Goal: Task Accomplishment & Management: Manage account settings

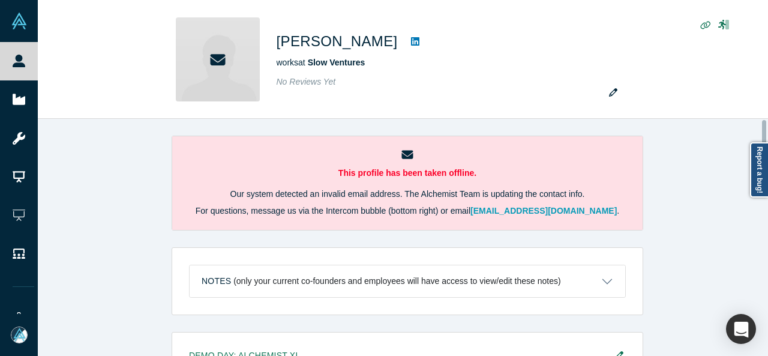
click at [767, 208] on div "This profile has been taken offline. Our system detected an invalid email addre…" at bounding box center [407, 242] width 739 height 246
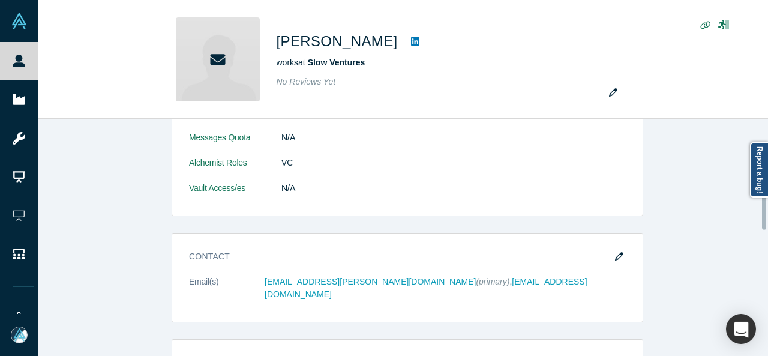
click at [764, 209] on div at bounding box center [765, 237] width 4 height 235
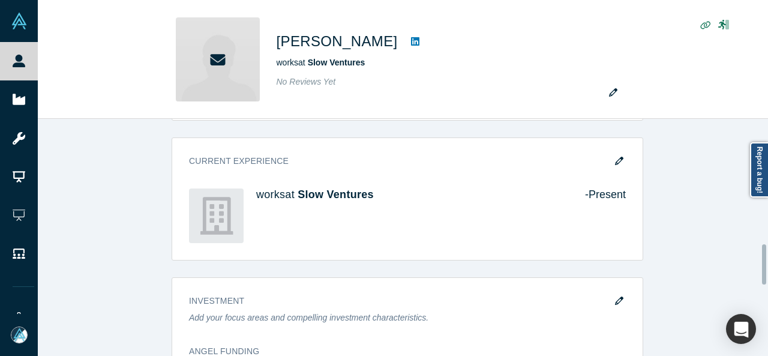
scroll to position [737, 0]
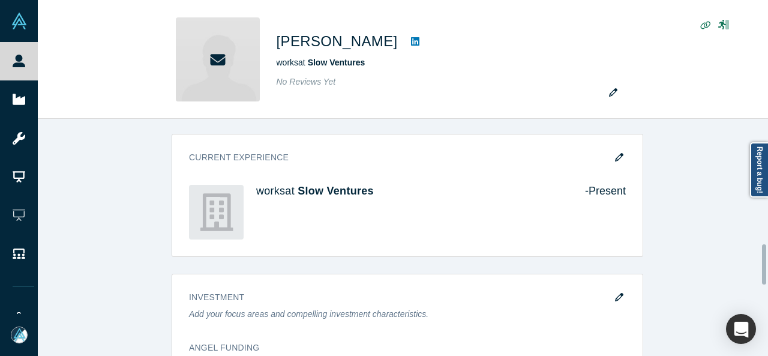
drag, startPoint x: 763, startPoint y: 206, endPoint x: 767, endPoint y: 260, distance: 54.7
click at [767, 260] on div "This profile has been taken offline. Our system detected an invalid email addre…" at bounding box center [403, 237] width 730 height 237
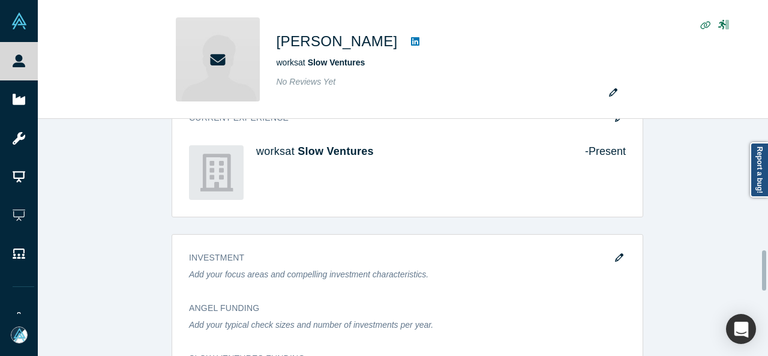
scroll to position [773, 0]
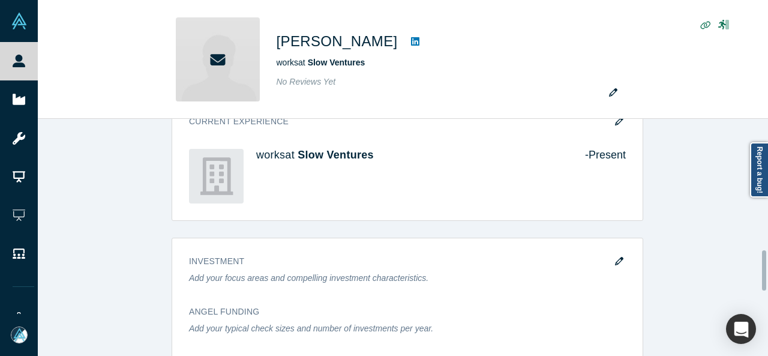
drag, startPoint x: 762, startPoint y: 261, endPoint x: 764, endPoint y: 267, distance: 6.3
click at [764, 267] on div at bounding box center [764, 270] width 4 height 40
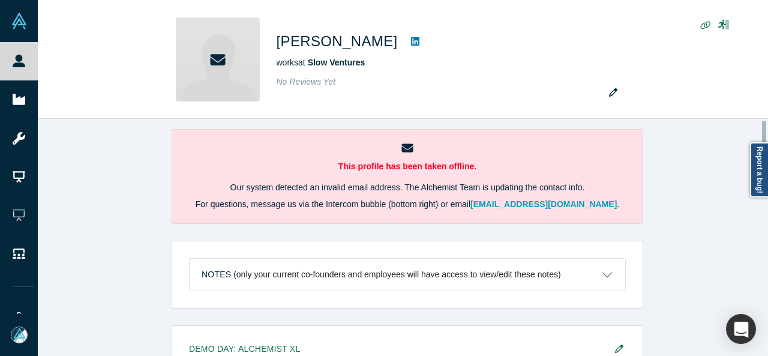
scroll to position [0, 0]
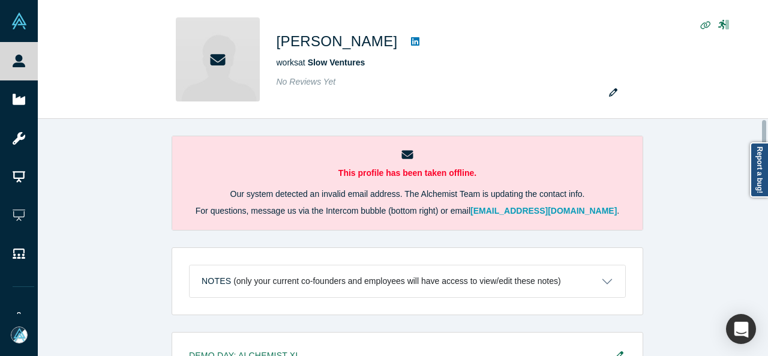
drag, startPoint x: 764, startPoint y: 267, endPoint x: 760, endPoint y: 130, distance: 136.8
click at [760, 130] on div "This profile has been taken offline. Our system detected an invalid email addre…" at bounding box center [403, 237] width 730 height 237
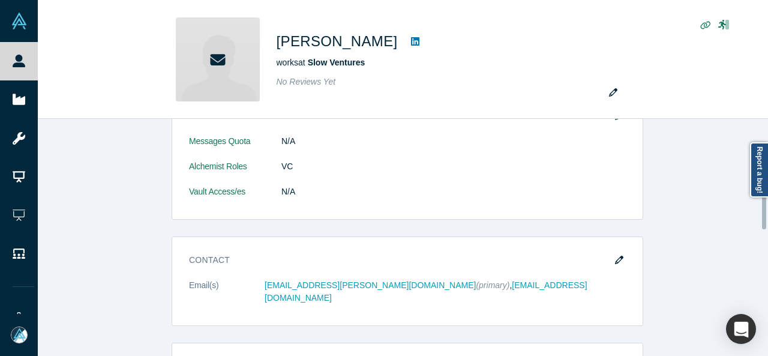
scroll to position [452, 0]
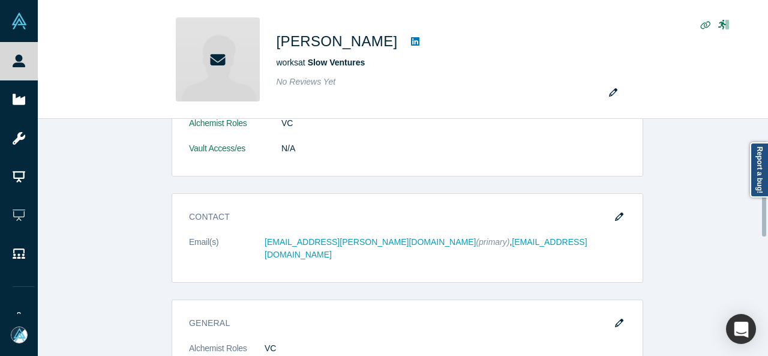
drag, startPoint x: 764, startPoint y: 134, endPoint x: 747, endPoint y: 211, distance: 78.0
click at [747, 211] on div "This profile has been taken offline. Our system detected an invalid email addre…" at bounding box center [403, 237] width 730 height 237
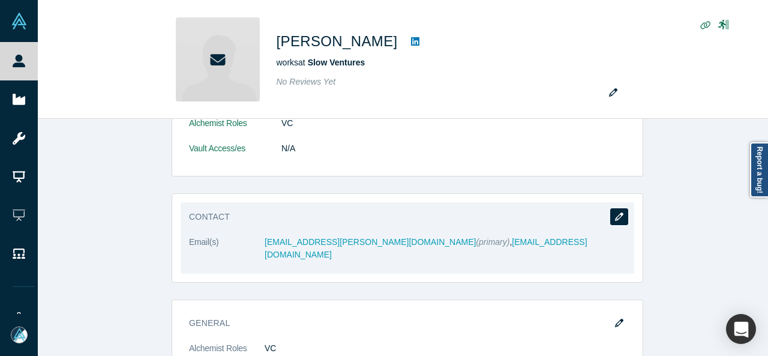
click at [620, 212] on button "button" at bounding box center [619, 216] width 18 height 17
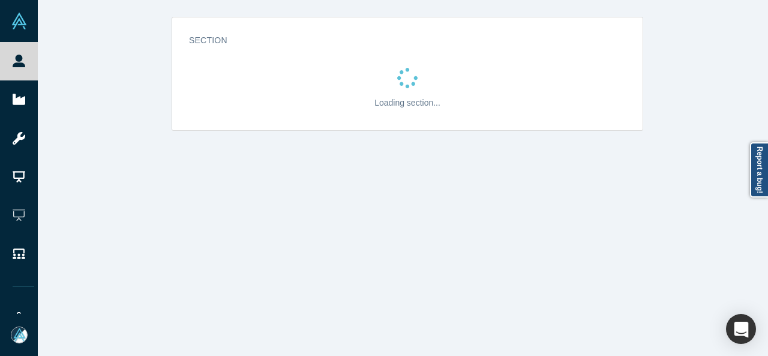
scroll to position [0, 0]
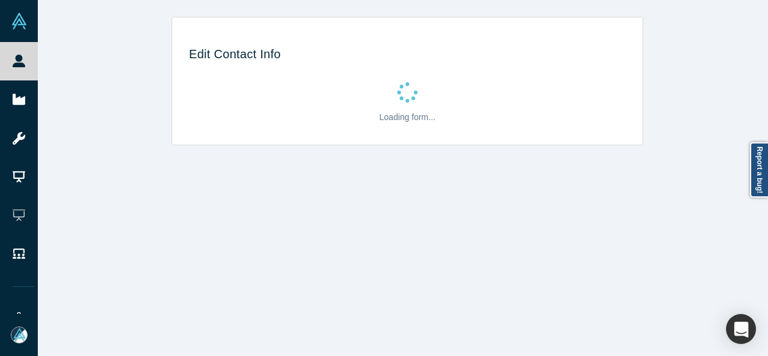
select select "US"
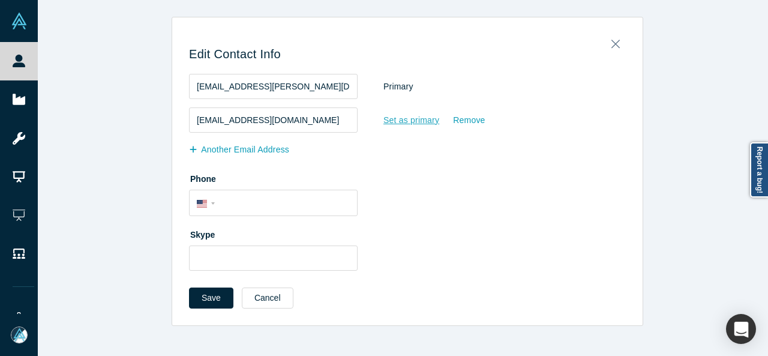
click at [390, 119] on div "Set as primary" at bounding box center [411, 120] width 57 height 21
click at [0, 0] on input "Set as primary" at bounding box center [0, 0] width 0 height 0
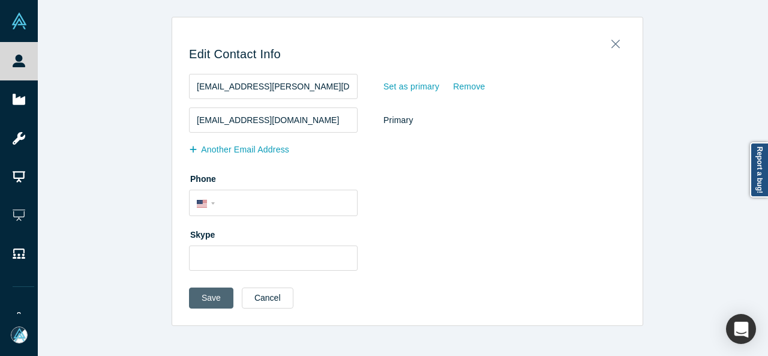
click at [201, 303] on button "Save" at bounding box center [211, 297] width 44 height 21
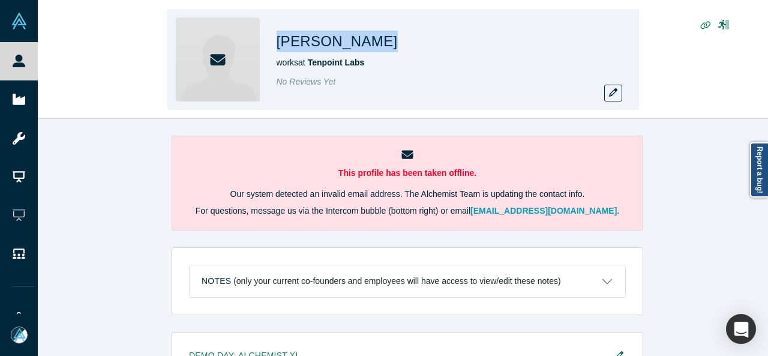
drag, startPoint x: 271, startPoint y: 40, endPoint x: 395, endPoint y: 44, distance: 124.2
click at [395, 44] on div "Mikal Khoso works at Tenpoint Labs No Reviews Yet" at bounding box center [402, 59] width 471 height 101
copy h1 "Mikal Khoso"
click at [614, 92] on icon "button" at bounding box center [613, 92] width 8 height 8
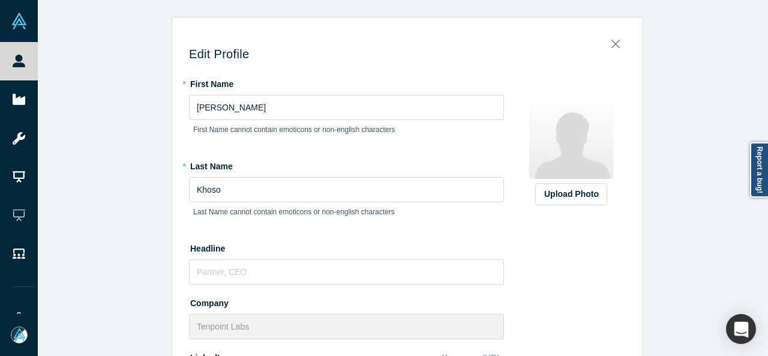
click at [767, 206] on div "Edit Profile * First Name Mikal First Name cannot contain emoticons or non-engl…" at bounding box center [407, 182] width 739 height 365
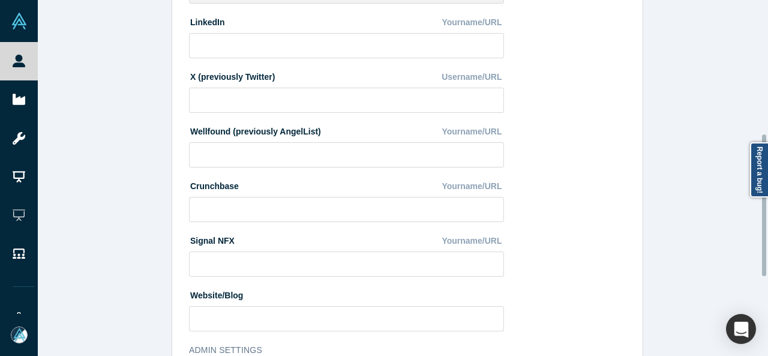
click at [764, 205] on div at bounding box center [765, 177] width 4 height 353
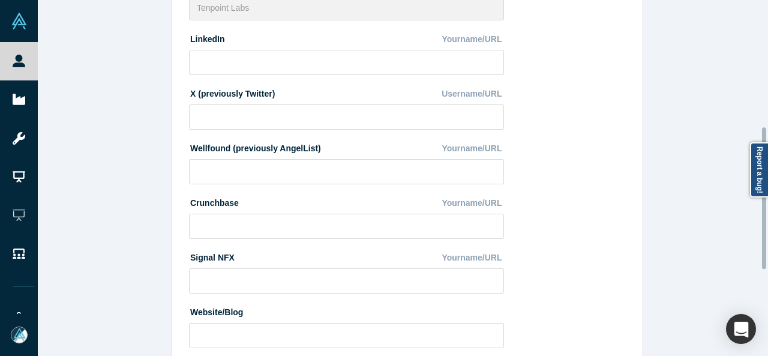
scroll to position [317, 0]
drag, startPoint x: 764, startPoint y: 205, endPoint x: 767, endPoint y: 198, distance: 7.8
click at [767, 198] on div "Edit Profile * First Name Mikal First Name cannot contain emoticons or non-engl…" at bounding box center [403, 178] width 730 height 356
click at [461, 58] on input at bounding box center [346, 63] width 315 height 25
paste input "https://www.linkedin.com/in/mikalk/"
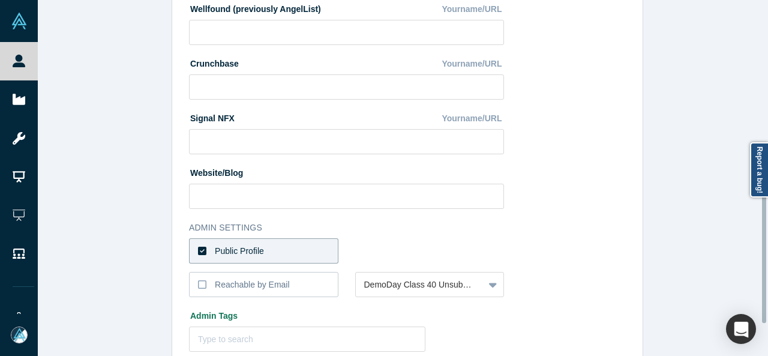
scroll to position [459, 0]
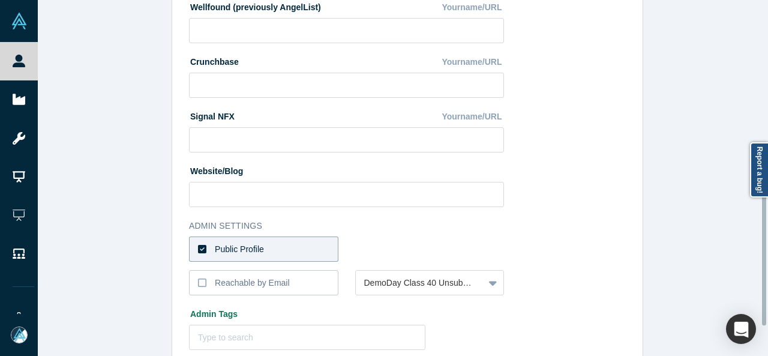
drag, startPoint x: 762, startPoint y: 202, endPoint x: 753, endPoint y: 259, distance: 57.1
click at [753, 259] on div "Edit Profile * First Name Mikal First Name cannot contain emoticons or non-engl…" at bounding box center [403, 178] width 730 height 356
type input "https://www.linkedin.com/in/mikalk/"
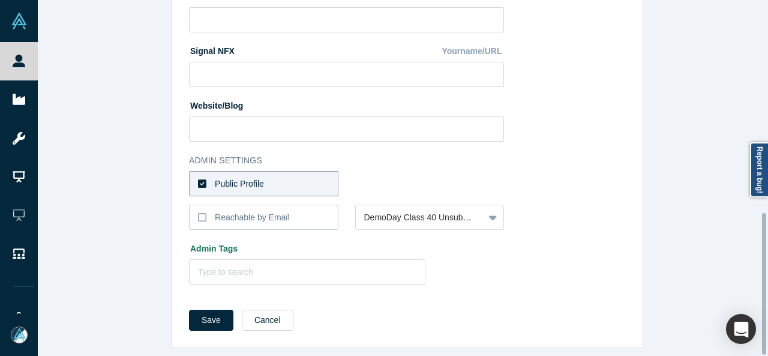
drag, startPoint x: 764, startPoint y: 215, endPoint x: 759, endPoint y: 267, distance: 52.4
click at [759, 267] on div "Edit Profile * First Name Mikal First Name cannot contain emoticons or non-engl…" at bounding box center [403, 178] width 730 height 356
click at [251, 320] on button "Cancel" at bounding box center [268, 320] width 52 height 21
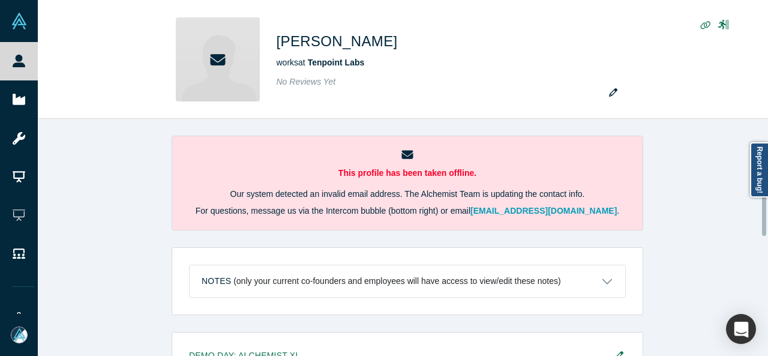
scroll to position [374, 0]
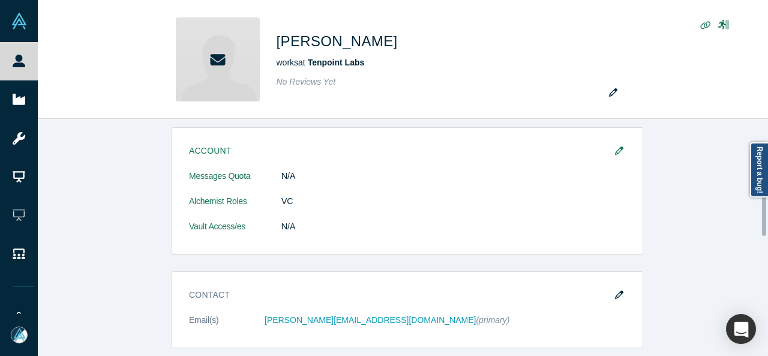
click at [765, 209] on div at bounding box center [765, 237] width 4 height 235
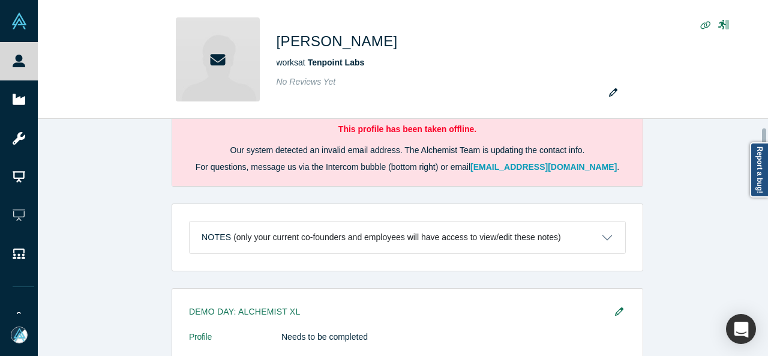
scroll to position [0, 0]
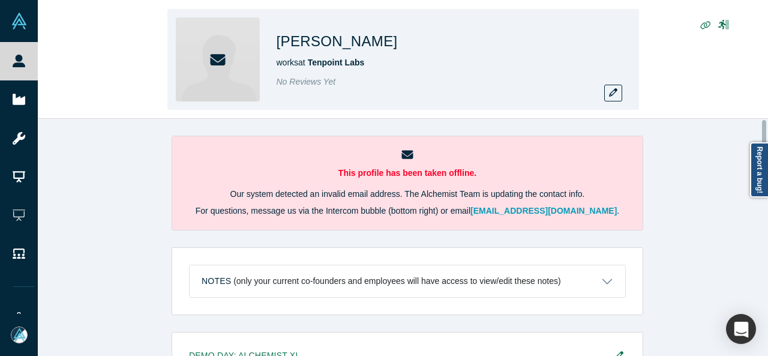
drag, startPoint x: 763, startPoint y: 211, endPoint x: 759, endPoint y: 103, distance: 108.0
click at [759, 103] on div "Mikal Khoso works at Tenpoint Labs No Reviews Yet This profile has been taken o…" at bounding box center [403, 178] width 730 height 356
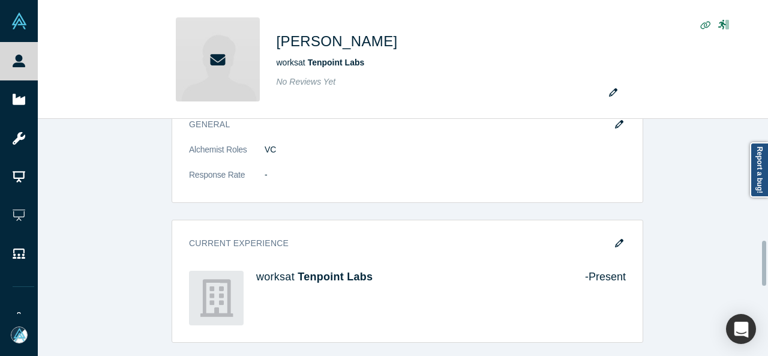
scroll to position [648, 0]
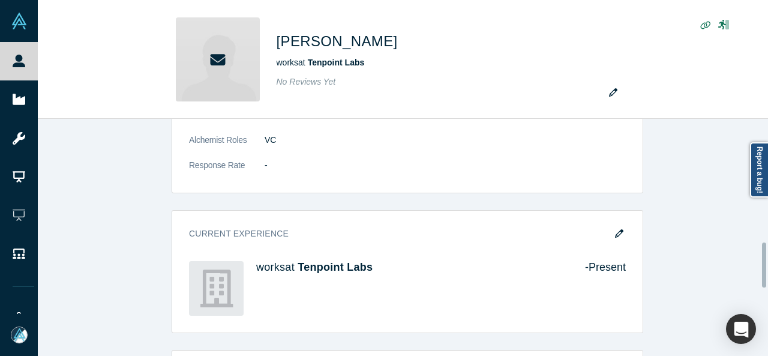
drag, startPoint x: 764, startPoint y: 128, endPoint x: 749, endPoint y: 251, distance: 123.3
click at [749, 251] on div "This profile has been taken offline. Our system detected an invalid email addre…" at bounding box center [403, 237] width 730 height 237
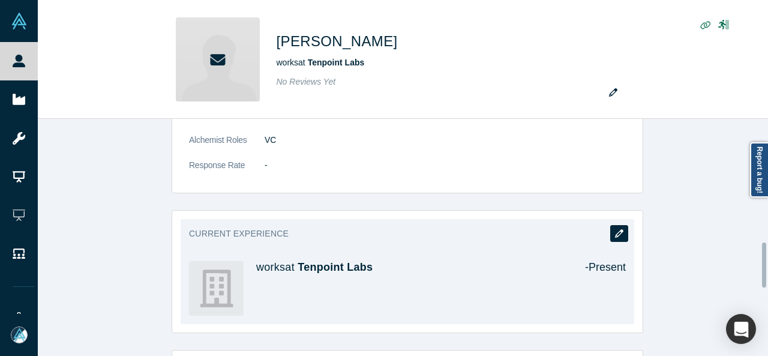
click at [615, 230] on icon "button" at bounding box center [619, 233] width 8 height 8
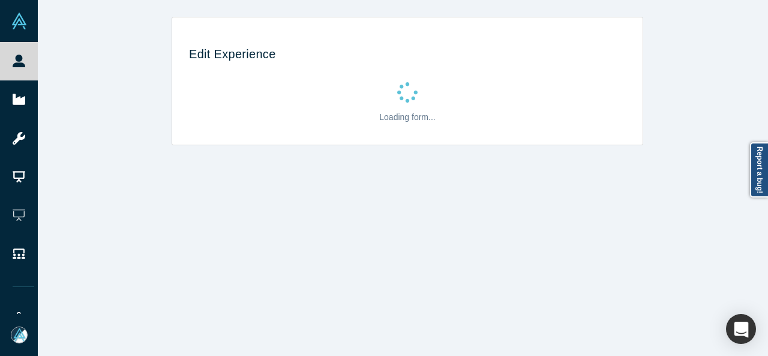
scroll to position [0, 0]
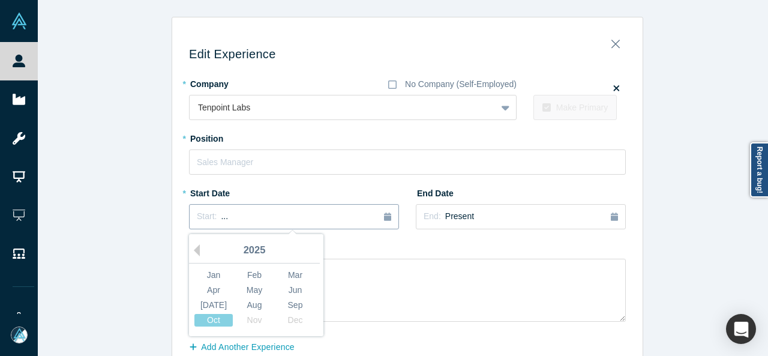
click at [295, 224] on button "Start: ..." at bounding box center [294, 216] width 210 height 25
click at [192, 248] on button "Previous Year" at bounding box center [194, 250] width 12 height 12
click at [249, 286] on div "May" at bounding box center [254, 290] width 38 height 13
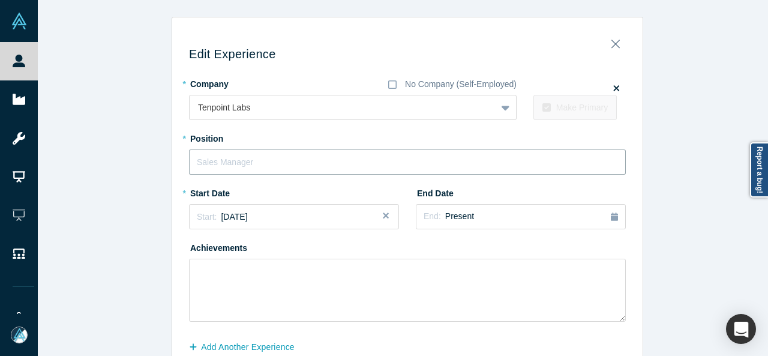
click at [280, 168] on input "text" at bounding box center [407, 161] width 437 height 25
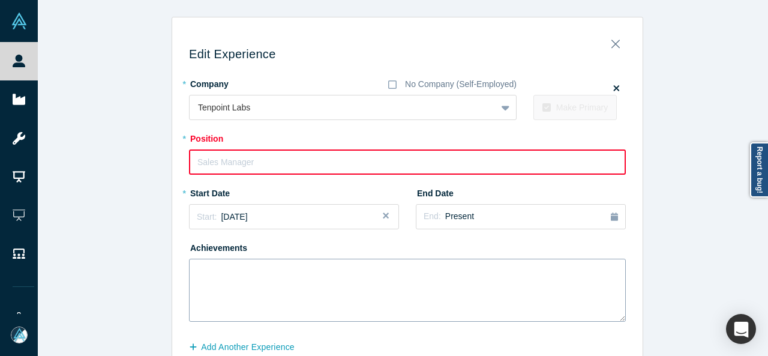
paste input "Co-Founder"
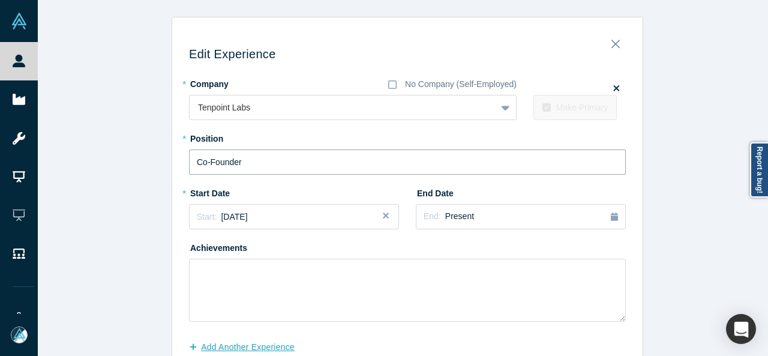
type input "Co-Founder"
click at [611, 44] on icon "Close" at bounding box center [615, 43] width 8 height 13
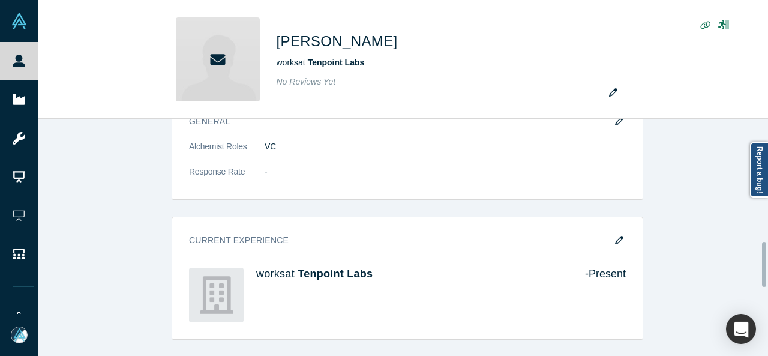
scroll to position [644, 0]
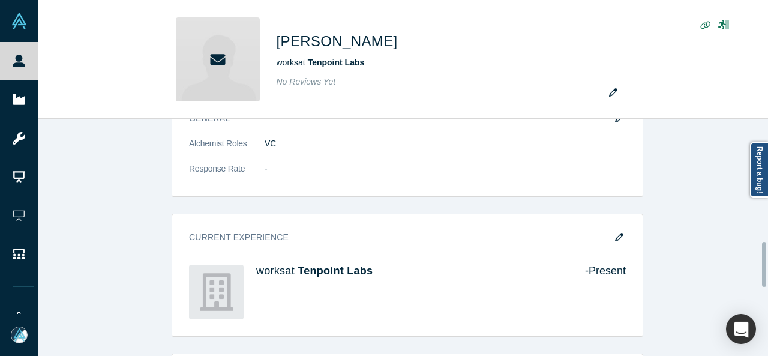
drag, startPoint x: 763, startPoint y: 124, endPoint x: 756, endPoint y: 245, distance: 121.9
click at [756, 245] on div "This profile has been taken offline. Our system detected an invalid email addre…" at bounding box center [403, 237] width 730 height 237
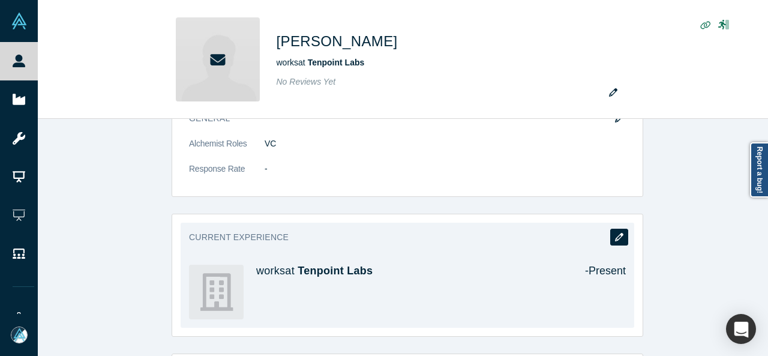
click at [615, 233] on icon "button" at bounding box center [619, 237] width 8 height 8
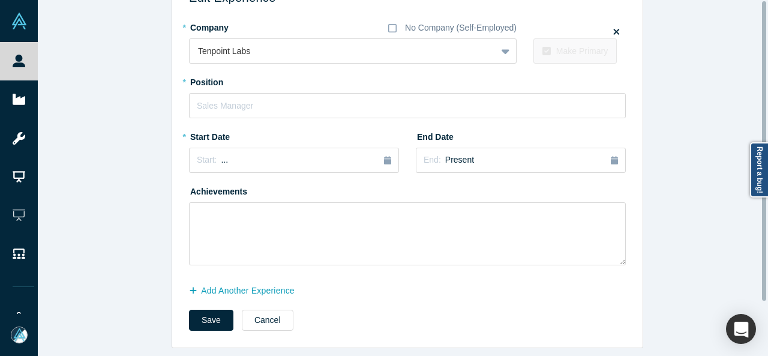
scroll to position [0, 0]
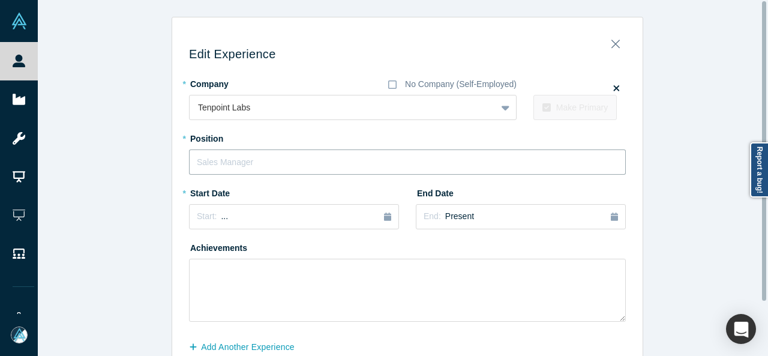
click at [378, 157] on input "text" at bounding box center [407, 161] width 437 height 25
paste input "mjkhoso@gmail.com"
type input "mjkhoso@gmail.com"
click at [606, 40] on button "Close" at bounding box center [615, 40] width 25 height 17
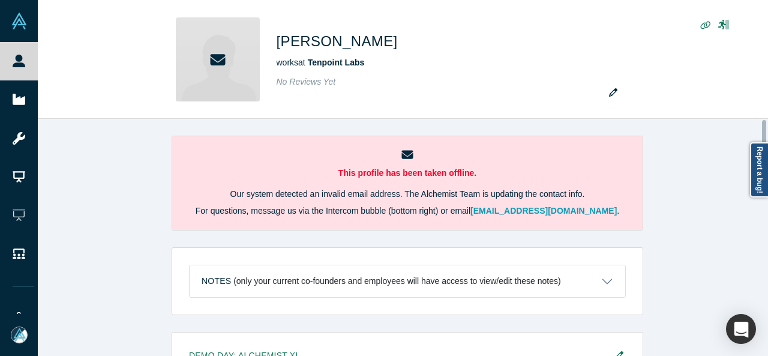
scroll to position [507, 0]
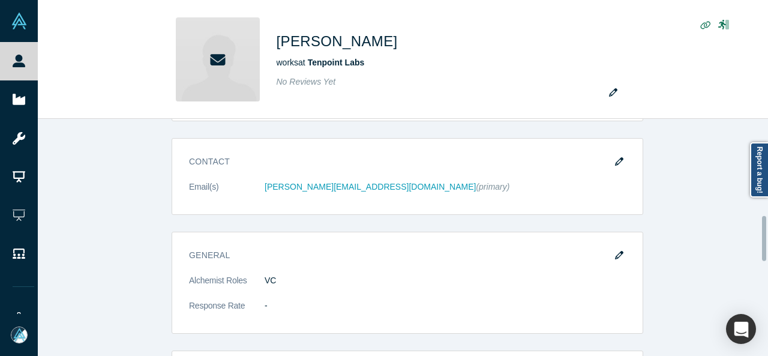
click at [764, 238] on div at bounding box center [765, 237] width 4 height 235
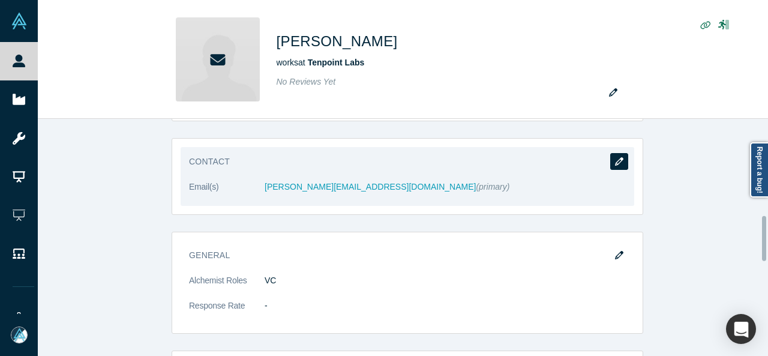
click at [617, 153] on button "button" at bounding box center [619, 161] width 18 height 17
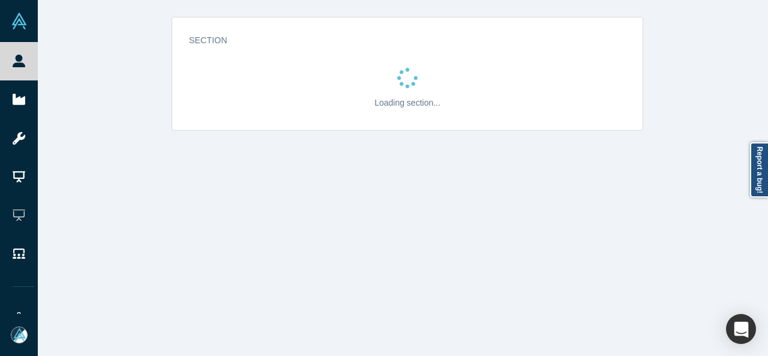
select select "US"
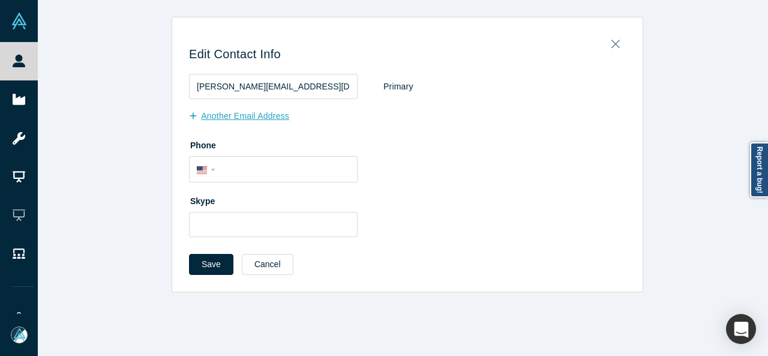
click at [275, 118] on button "Another Email Address" at bounding box center [245, 116] width 113 height 21
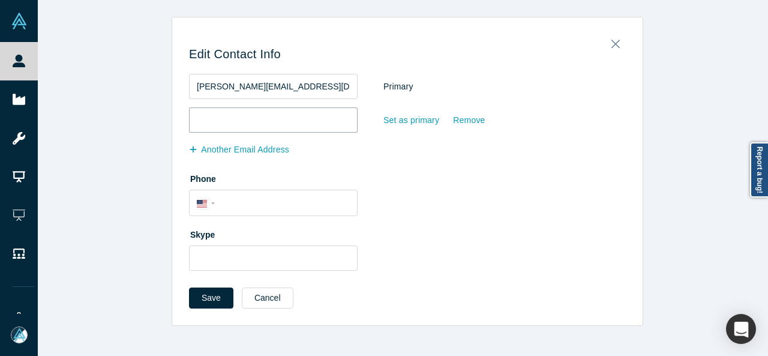
click at [274, 118] on input "email" at bounding box center [273, 119] width 169 height 25
paste input "mjkhoso@gmail.com"
type input "mjkhoso@gmail.com"
click at [395, 116] on div "Set as primary" at bounding box center [411, 120] width 57 height 21
click at [0, 0] on input "Set as primary" at bounding box center [0, 0] width 0 height 0
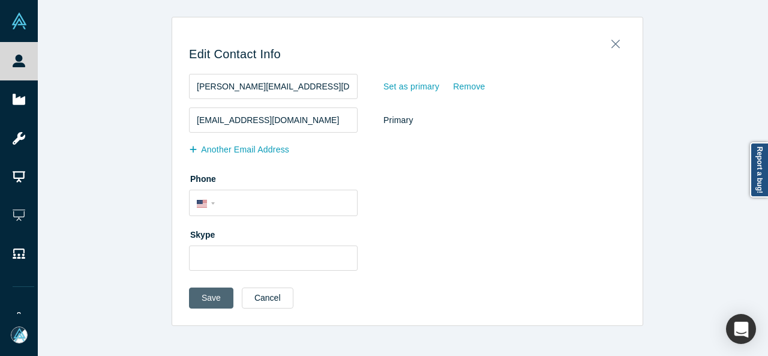
click at [220, 298] on button "Save" at bounding box center [211, 297] width 44 height 21
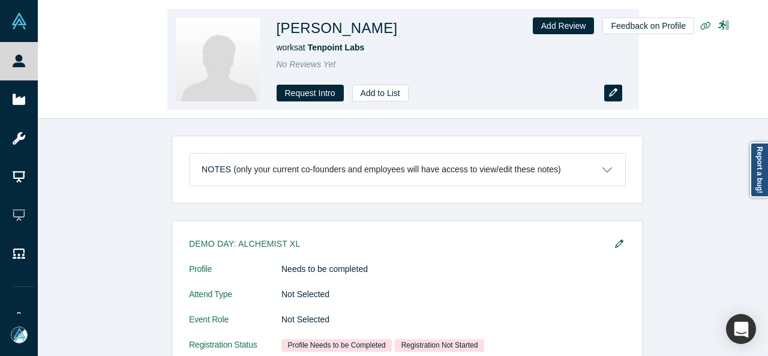
click at [607, 94] on button "button" at bounding box center [613, 93] width 18 height 17
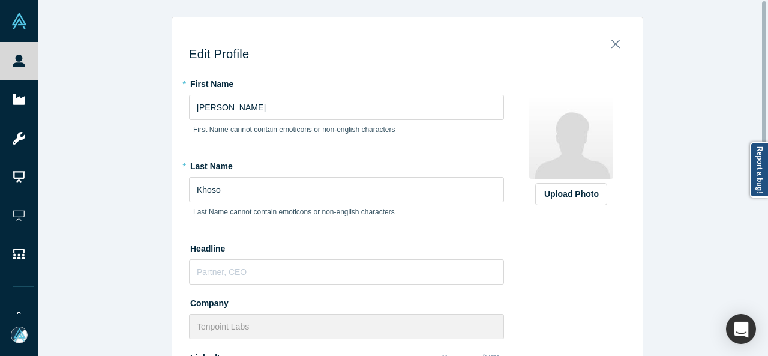
scroll to position [325, 0]
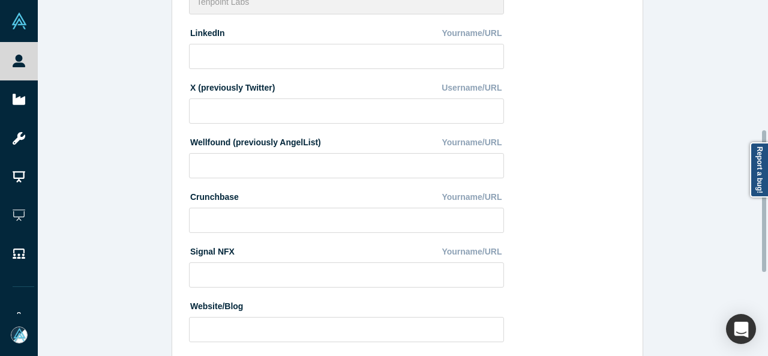
click at [765, 201] on div at bounding box center [765, 177] width 4 height 353
click at [450, 62] on input at bounding box center [346, 56] width 315 height 25
paste input "https://www.linkedin.com/in/mikalk/"
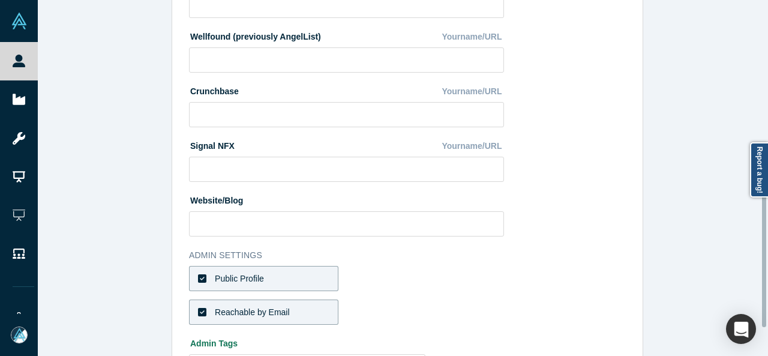
scroll to position [477, 0]
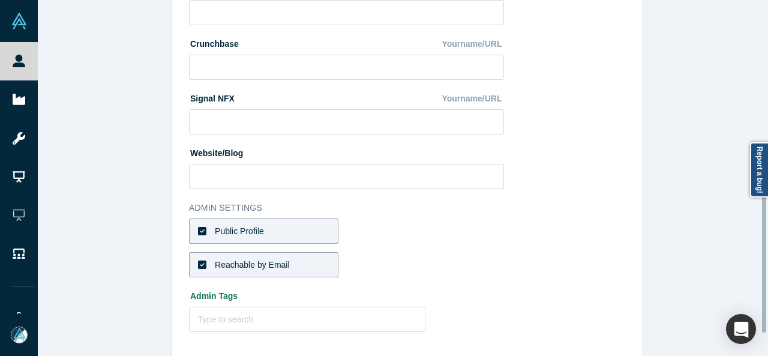
drag, startPoint x: 762, startPoint y: 230, endPoint x: 757, endPoint y: 290, distance: 60.8
click at [757, 290] on div "Edit Profile * First Name Mikal First Name cannot contain emoticons or non-engl…" at bounding box center [403, 178] width 730 height 356
type input "https://www.linkedin.com/in/mikalk/"
click at [757, 290] on div "Edit Profile * First Name Mikal First Name cannot contain emoticons or non-engl…" at bounding box center [407, 182] width 739 height 365
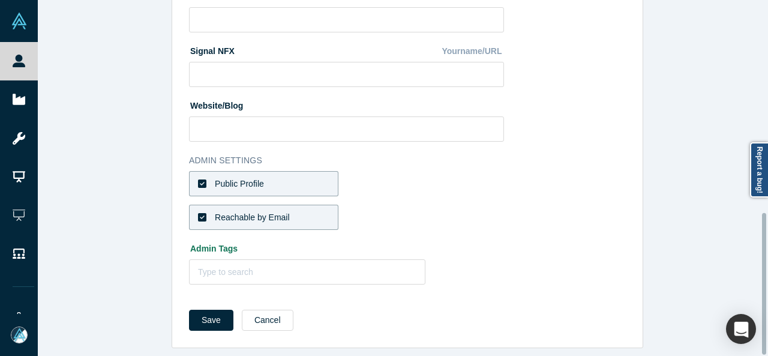
scroll to position [533, 0]
drag, startPoint x: 764, startPoint y: 287, endPoint x: 763, endPoint y: 318, distance: 30.6
click at [763, 318] on div at bounding box center [764, 284] width 4 height 142
click at [211, 312] on button "Save" at bounding box center [211, 320] width 44 height 21
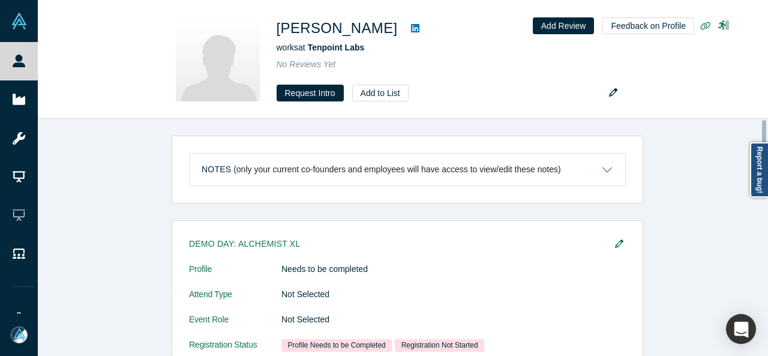
scroll to position [446, 0]
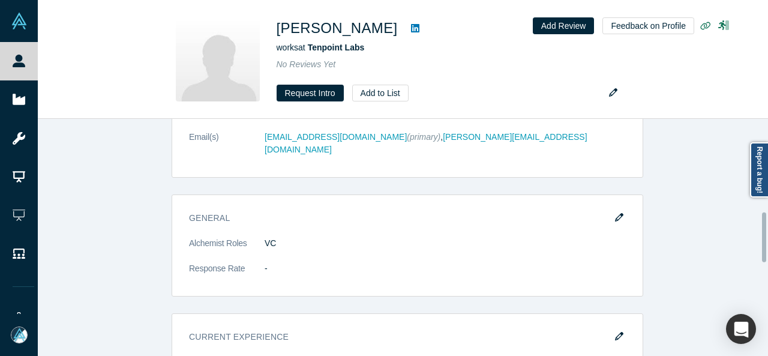
click at [765, 237] on div at bounding box center [765, 237] width 4 height 235
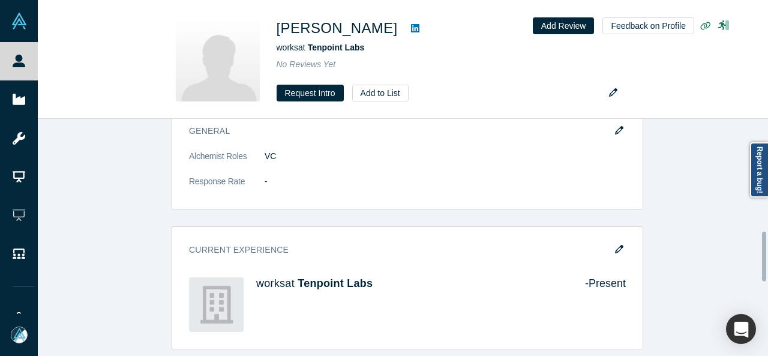
scroll to position [539, 0]
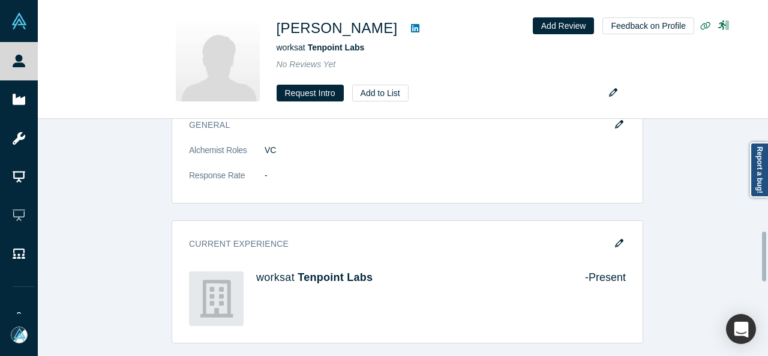
drag, startPoint x: 765, startPoint y: 237, endPoint x: 764, endPoint y: 256, distance: 19.2
click at [764, 256] on div at bounding box center [764, 257] width 4 height 50
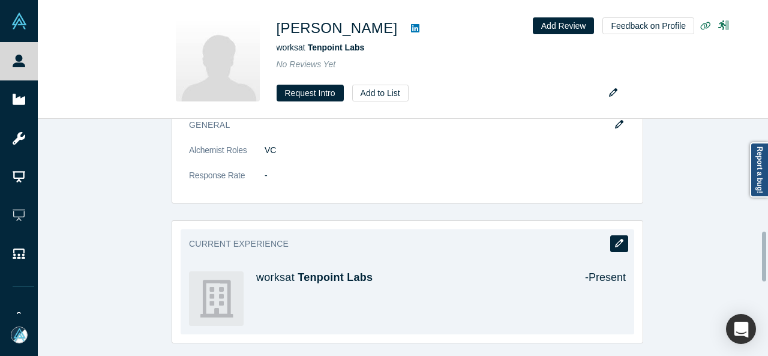
click at [615, 239] on icon "button" at bounding box center [619, 243] width 8 height 8
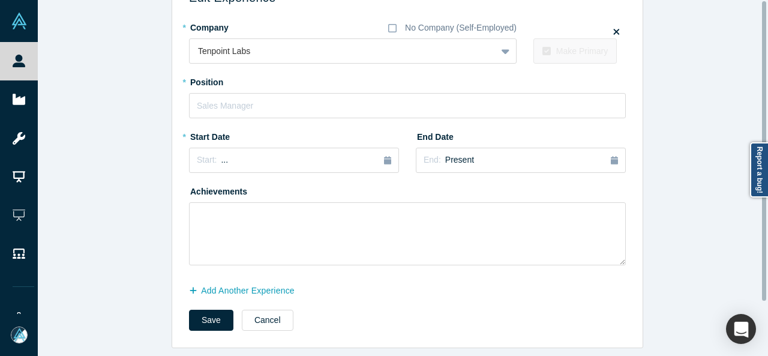
scroll to position [0, 0]
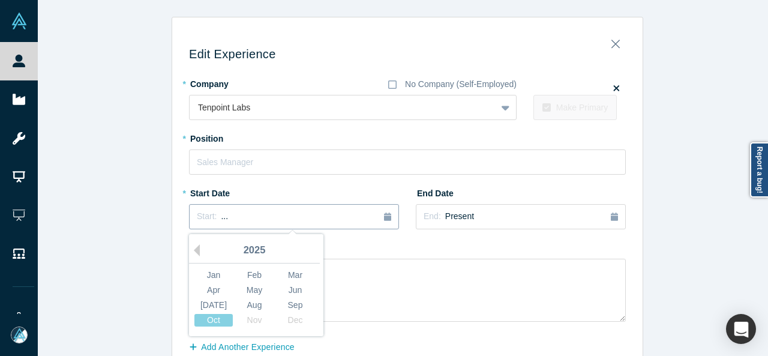
click at [314, 223] on button "Start: ..." at bounding box center [294, 216] width 210 height 25
click at [193, 253] on button "Previous Year" at bounding box center [194, 250] width 12 height 12
click at [244, 289] on div "May" at bounding box center [254, 290] width 38 height 13
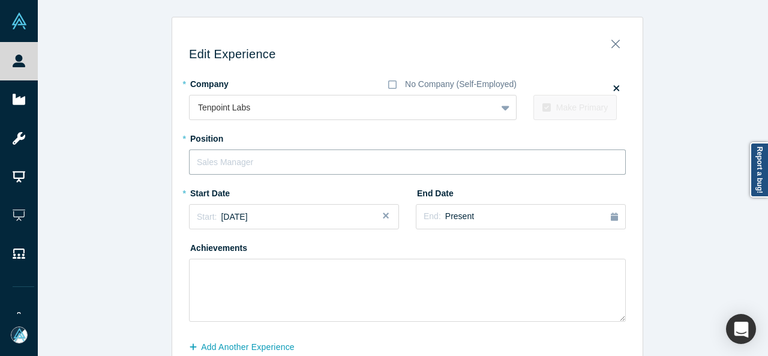
click at [261, 167] on input "text" at bounding box center [407, 161] width 437 height 25
paste input "Co-Founder"
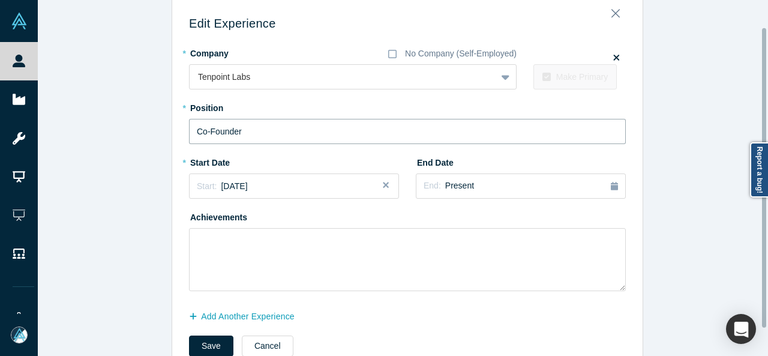
scroll to position [32, 0]
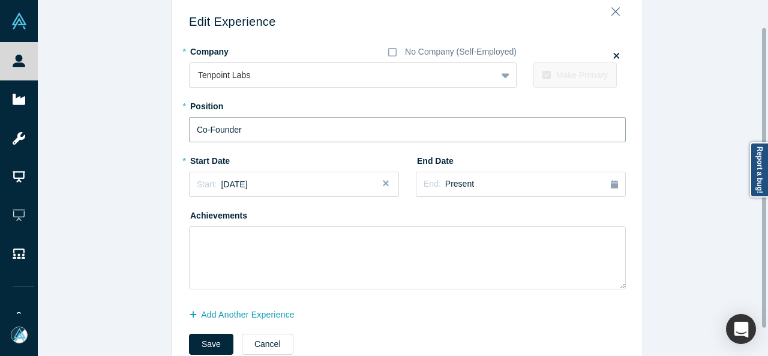
drag, startPoint x: 764, startPoint y: 292, endPoint x: 762, endPoint y: 320, distance: 27.7
click at [762, 320] on div at bounding box center [764, 177] width 4 height 299
type input "Co-Founder"
click at [215, 346] on button "Save" at bounding box center [211, 344] width 44 height 21
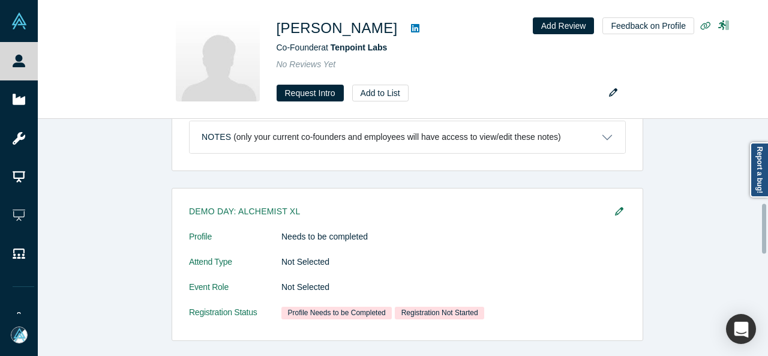
scroll to position [0, 0]
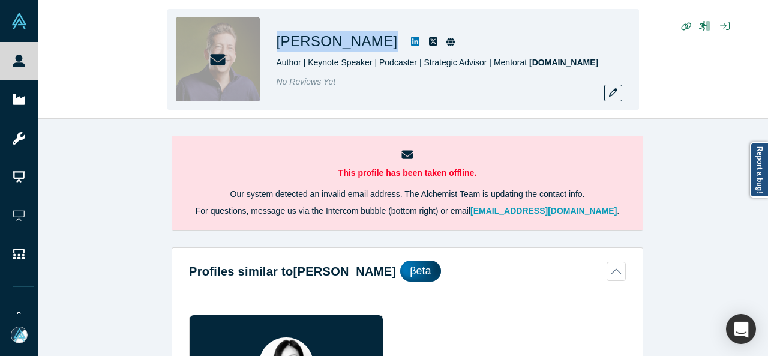
drag, startPoint x: 272, startPoint y: 49, endPoint x: 358, endPoint y: 46, distance: 86.4
click at [358, 46] on div "Todd Wilms Author | Keynote Speaker | Podcaster | Strategic Advisor | Mentor at…" at bounding box center [402, 59] width 471 height 101
copy div "Todd Wilms"
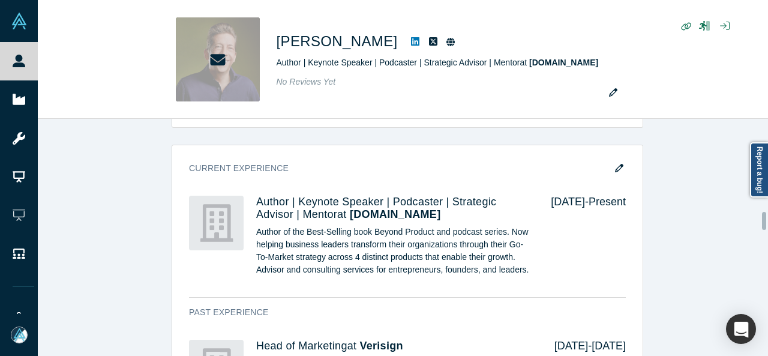
scroll to position [1462, 0]
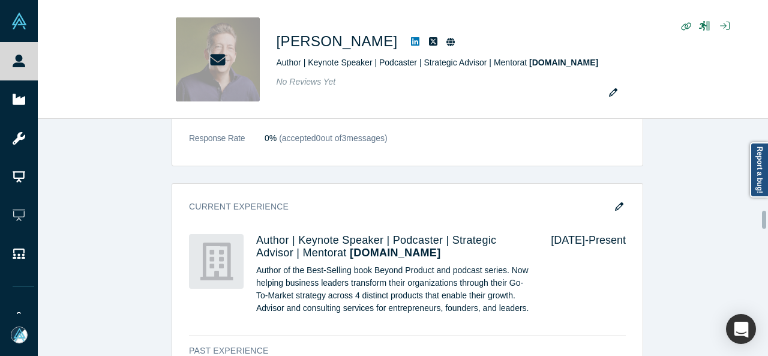
drag, startPoint x: 764, startPoint y: 131, endPoint x: 767, endPoint y: 221, distance: 90.6
click at [767, 221] on div "This profile has been taken offline. Our system detected an invalid email addre…" at bounding box center [403, 237] width 730 height 237
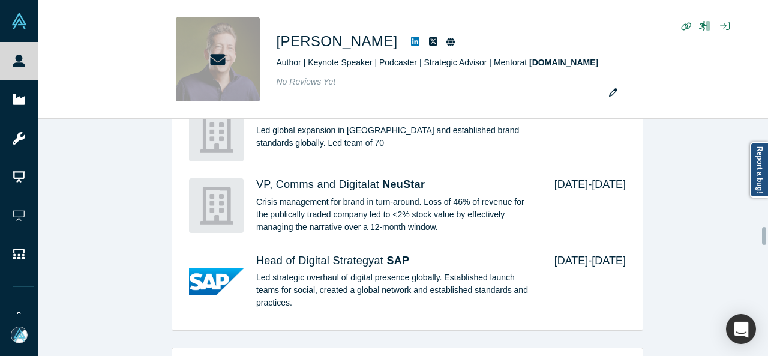
scroll to position [1714, 0]
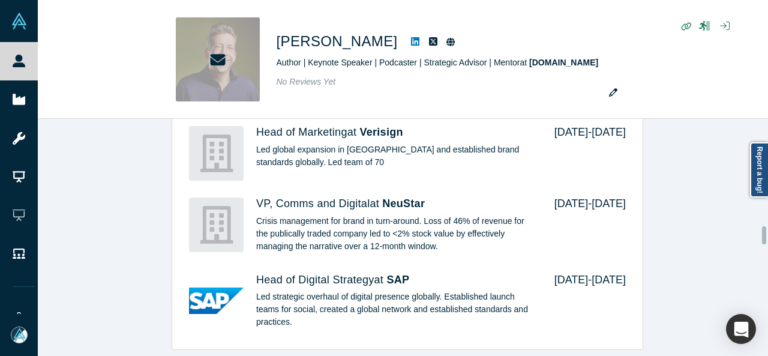
drag, startPoint x: 764, startPoint y: 220, endPoint x: 764, endPoint y: 236, distance: 15.6
click at [764, 236] on div at bounding box center [764, 235] width 4 height 18
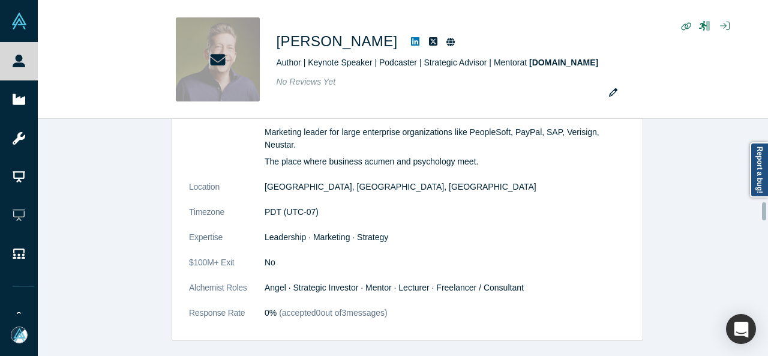
scroll to position [1336, 0]
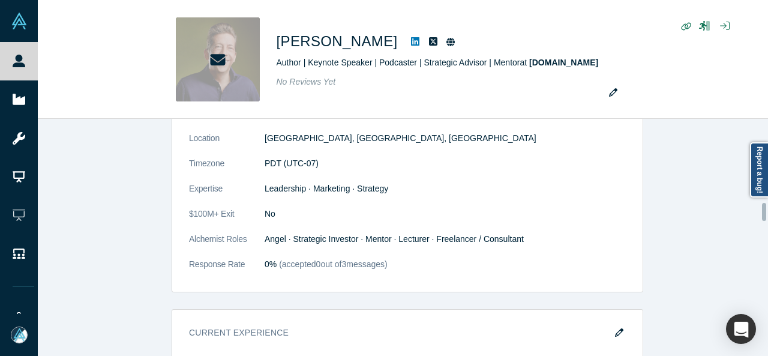
drag, startPoint x: 764, startPoint y: 236, endPoint x: 766, endPoint y: 212, distance: 23.5
click at [766, 212] on div at bounding box center [765, 237] width 4 height 235
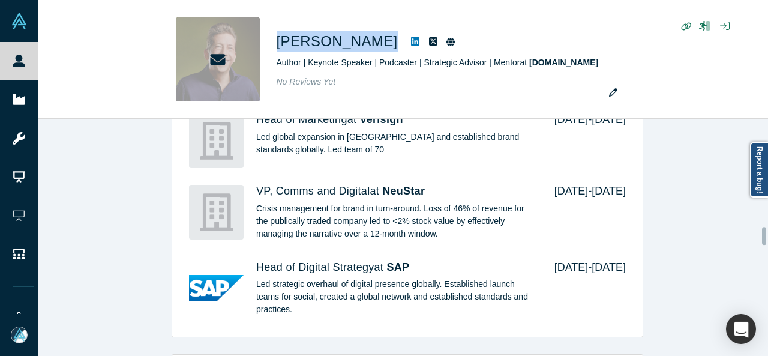
click at [764, 236] on div at bounding box center [765, 237] width 4 height 235
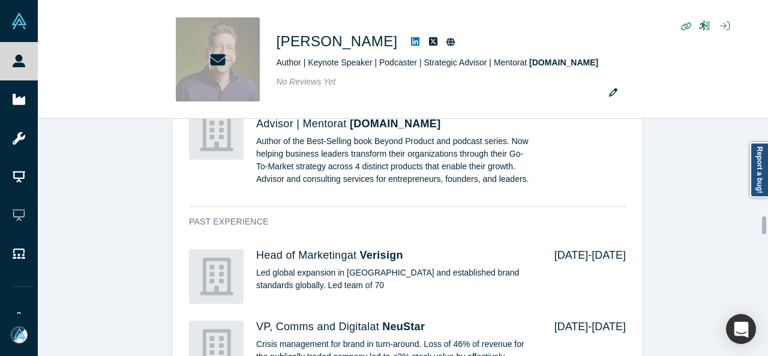
scroll to position [1552, 0]
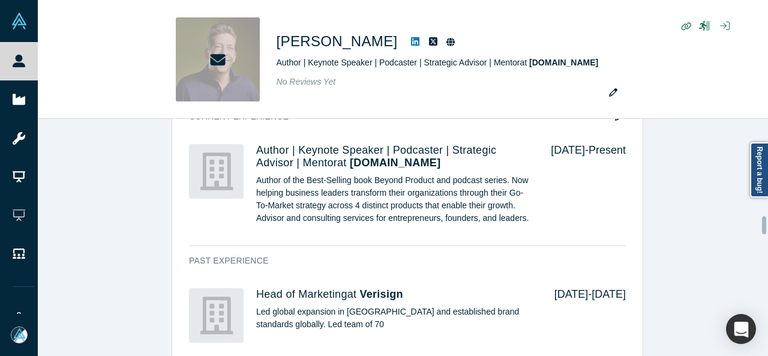
drag, startPoint x: 764, startPoint y: 236, endPoint x: 767, endPoint y: 225, distance: 11.1
click at [767, 225] on div "This profile has been taken offline. Our system detected an invalid email addre…" at bounding box center [403, 237] width 730 height 237
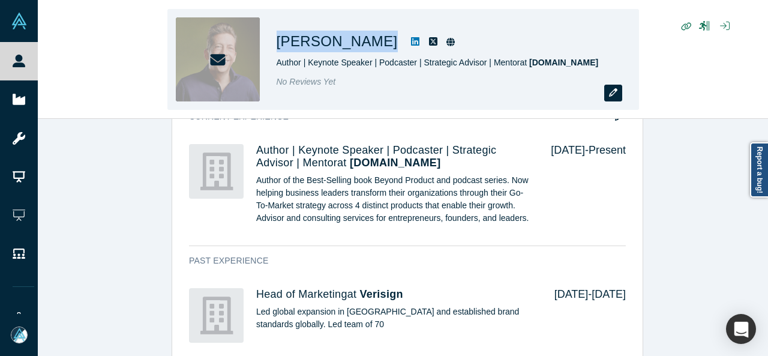
click at [613, 97] on icon "button" at bounding box center [613, 92] width 8 height 8
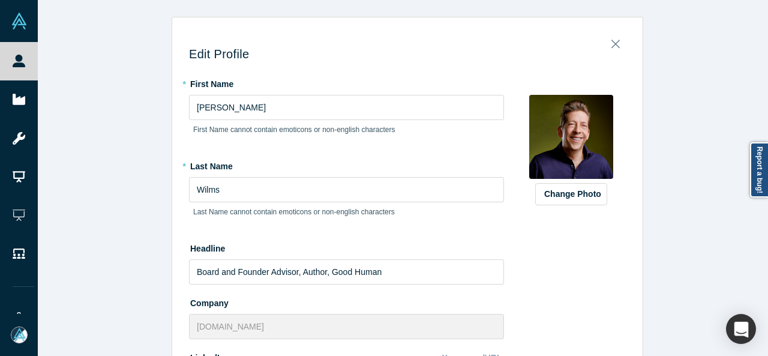
scroll to position [344, 0]
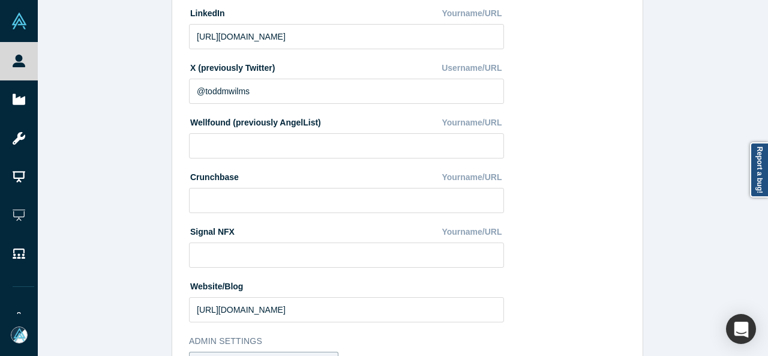
click at [763, 209] on div at bounding box center [765, 177] width 4 height 353
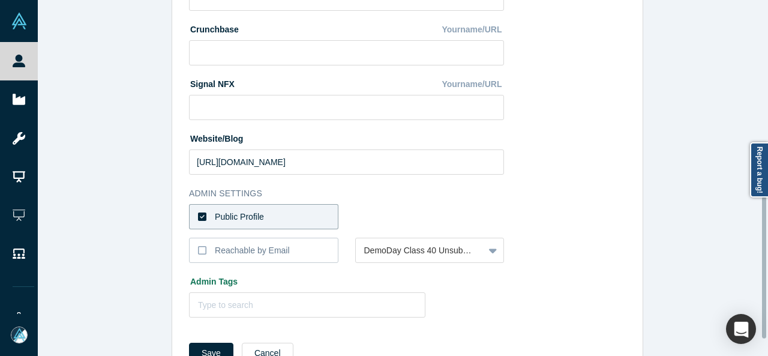
scroll to position [495, 0]
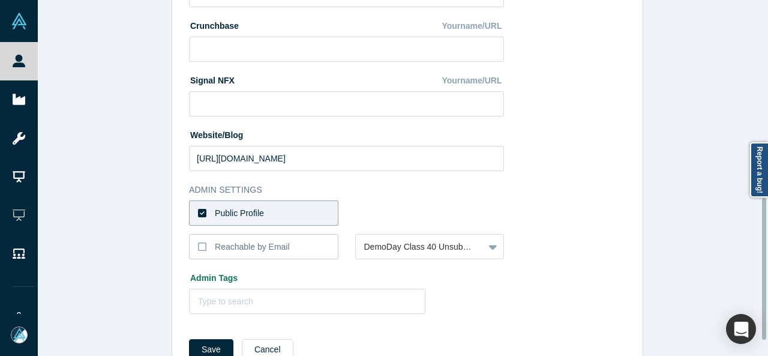
drag, startPoint x: 763, startPoint y: 209, endPoint x: 764, endPoint y: 269, distance: 60.0
click at [764, 269] on div at bounding box center [764, 269] width 4 height 142
click at [301, 247] on label "Reachable by Email" at bounding box center [263, 246] width 149 height 25
click at [0, 0] on input "Reachable by Email" at bounding box center [0, 0] width 0 height 0
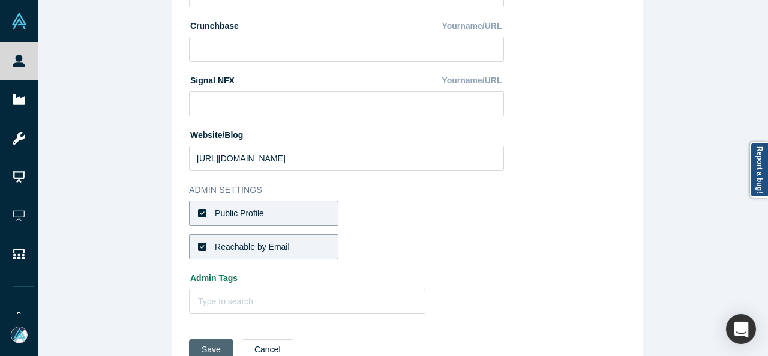
click at [210, 343] on button "Save" at bounding box center [211, 349] width 44 height 21
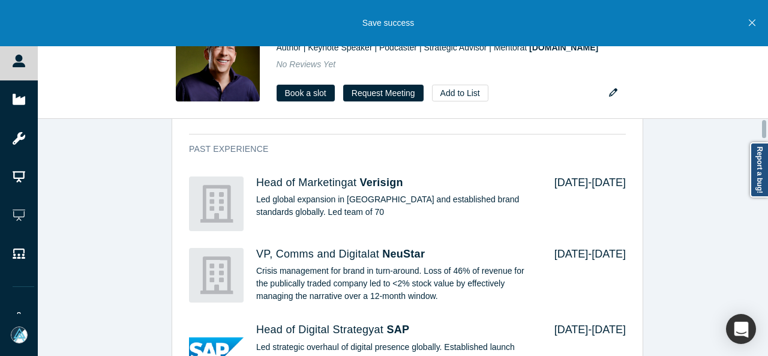
scroll to position [0, 0]
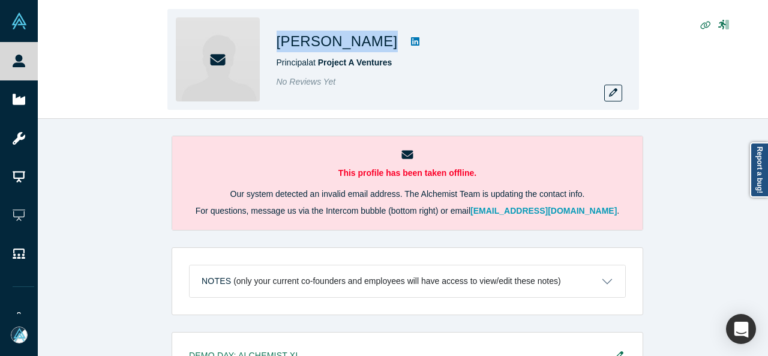
drag, startPoint x: 275, startPoint y: 43, endPoint x: 377, endPoint y: 53, distance: 102.5
click at [377, 53] on div "[PERSON_NAME] Principal at Project A Ventures No Reviews Yet" at bounding box center [402, 59] width 471 height 101
copy div "[PERSON_NAME]"
click at [612, 93] on icon "button" at bounding box center [613, 92] width 8 height 8
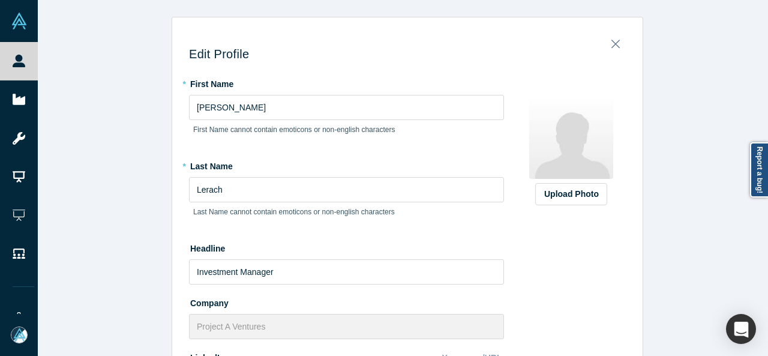
scroll to position [400, 0]
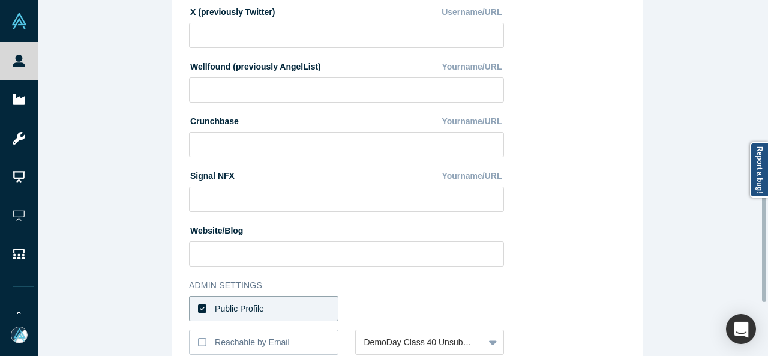
click at [765, 231] on div at bounding box center [765, 177] width 4 height 353
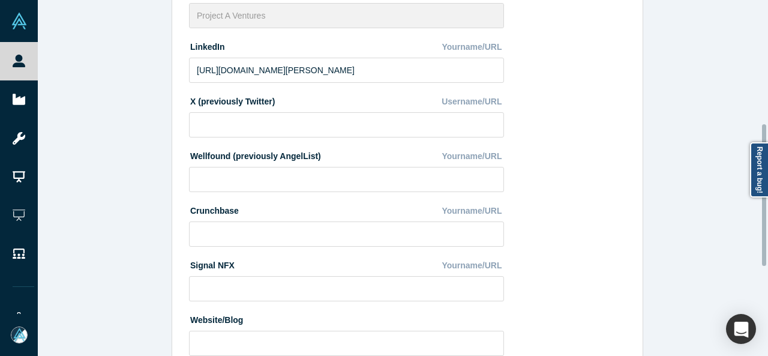
scroll to position [310, 0]
drag, startPoint x: 765, startPoint y: 231, endPoint x: 764, endPoint y: 195, distance: 36.0
click at [764, 195] on body "People Startups Resources Demo Day AX Demo Day Registrants Settings Dashboard E…" at bounding box center [384, 178] width 768 height 356
click at [420, 77] on input "[URL][DOMAIN_NAME][PERSON_NAME]" at bounding box center [346, 71] width 315 height 25
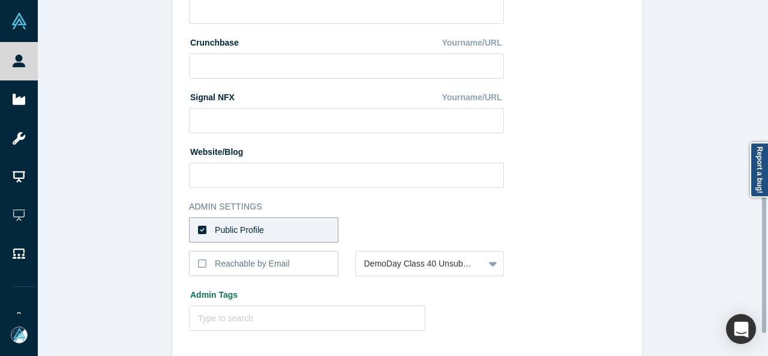
scroll to position [480, 0]
drag, startPoint x: 763, startPoint y: 216, endPoint x: 760, endPoint y: 284, distance: 67.8
click at [760, 284] on div "Edit Profile * First Name [PERSON_NAME] First Name cannot contain emoticons or …" at bounding box center [403, 178] width 730 height 356
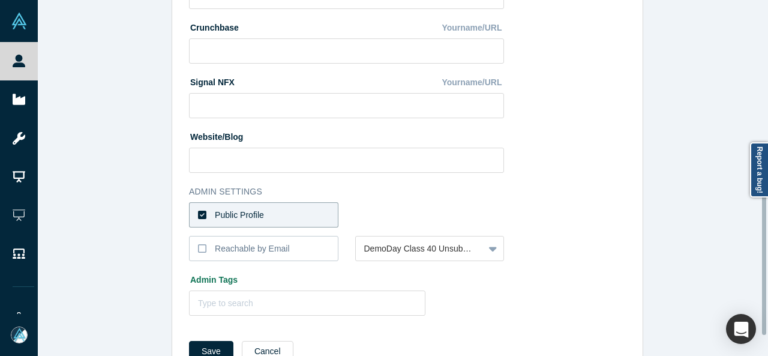
scroll to position [533, 0]
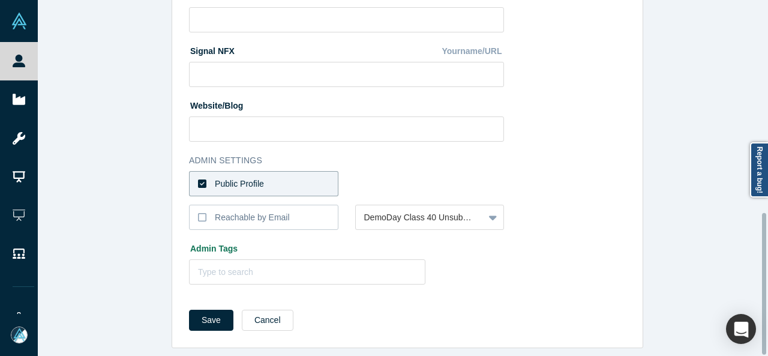
drag, startPoint x: 764, startPoint y: 231, endPoint x: 767, endPoint y: 294, distance: 63.1
click at [767, 294] on div "Edit Profile * First Name [PERSON_NAME] First Name cannot contain emoticons or …" at bounding box center [403, 178] width 730 height 356
click at [210, 315] on button "Save" at bounding box center [211, 320] width 44 height 21
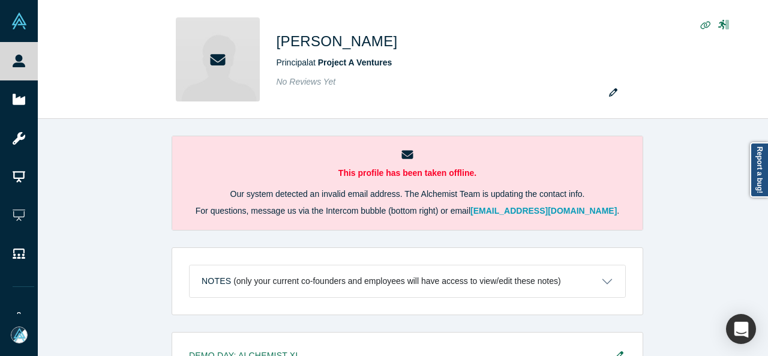
click at [762, 266] on div "This profile has been taken offline. Our system detected an invalid email addre…" at bounding box center [407, 242] width 739 height 246
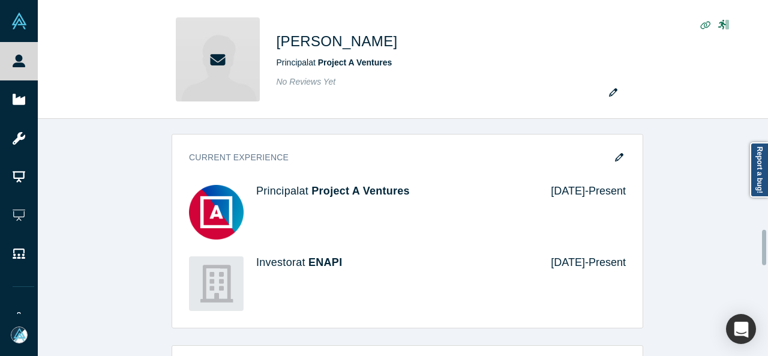
click at [765, 247] on div at bounding box center [765, 237] width 4 height 235
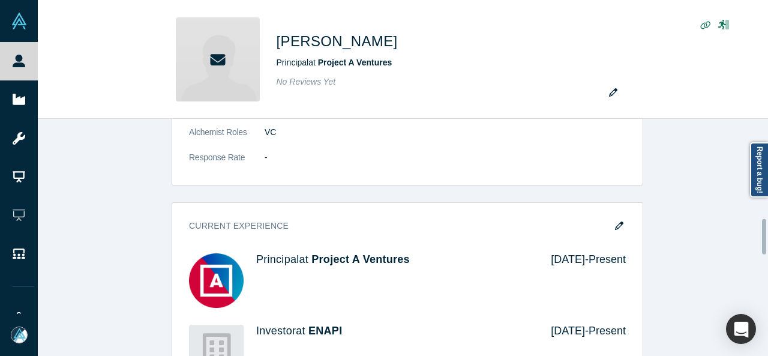
scroll to position [665, 0]
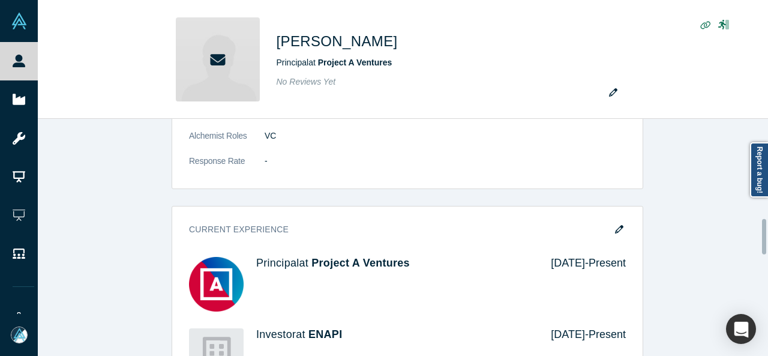
drag, startPoint x: 765, startPoint y: 247, endPoint x: 765, endPoint y: 236, distance: 10.8
click at [765, 236] on div at bounding box center [764, 236] width 4 height 35
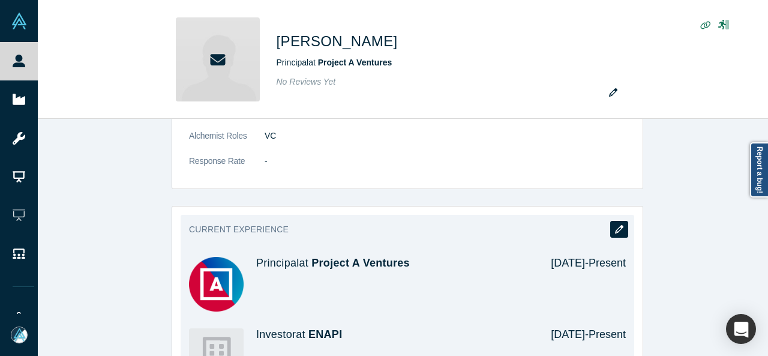
click at [617, 225] on icon "button" at bounding box center [619, 229] width 8 height 8
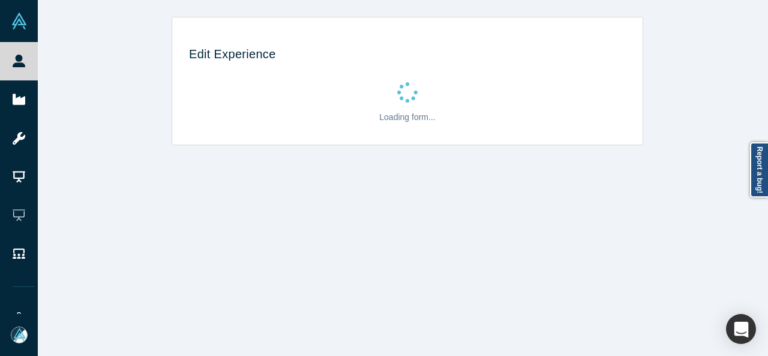
scroll to position [0, 0]
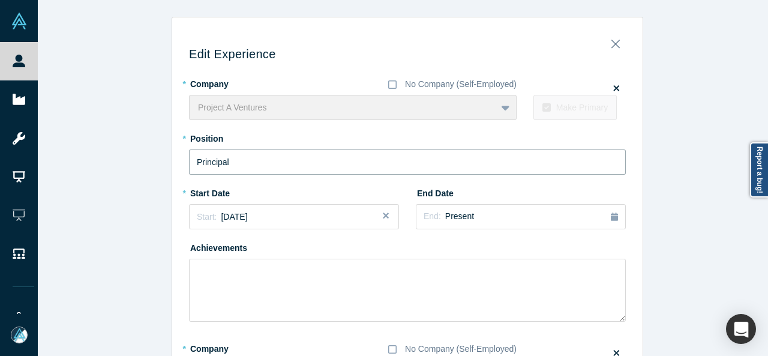
click at [244, 163] on input "Principal" at bounding box center [407, 161] width 437 height 25
drag, startPoint x: 244, startPoint y: 163, endPoint x: 148, endPoint y: 163, distance: 96.0
click at [148, 163] on div "Edit Experience * Company No Company (Self-Employed) Project A Ventures To pick…" at bounding box center [407, 343] width 739 height 652
paste input "Investment Manager"
type input "Investment Manager"
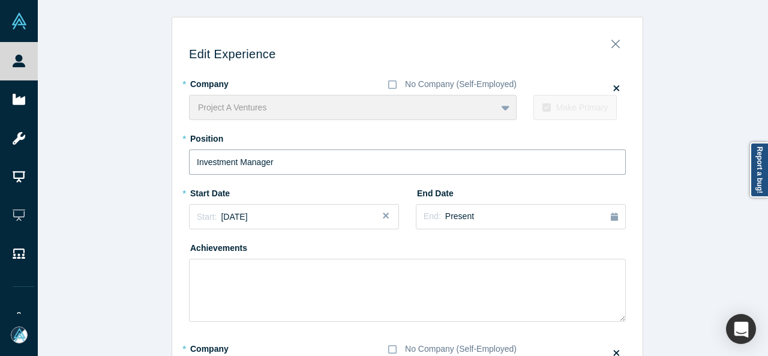
scroll to position [241, 0]
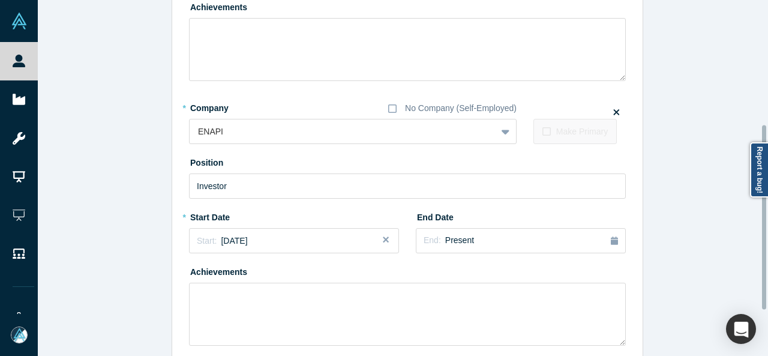
click at [765, 223] on div at bounding box center [765, 177] width 4 height 353
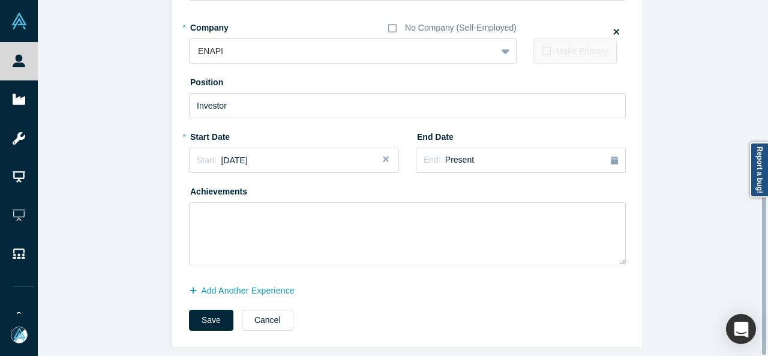
click at [765, 321] on div at bounding box center [765, 177] width 4 height 353
click at [189, 314] on button "Save" at bounding box center [211, 320] width 44 height 21
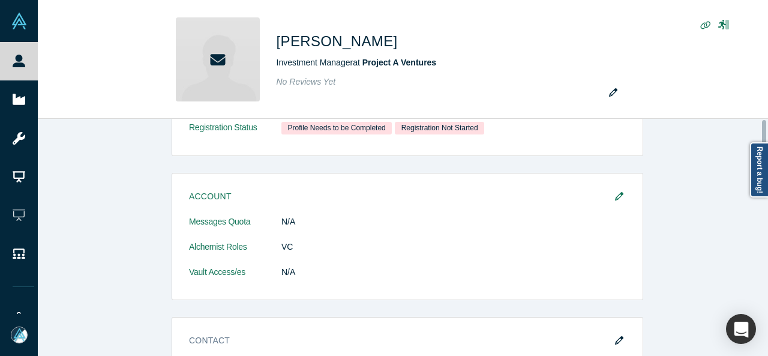
scroll to position [0, 0]
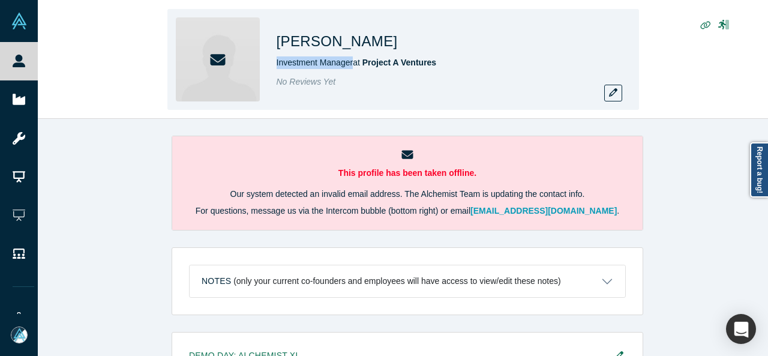
drag, startPoint x: 275, startPoint y: 69, endPoint x: 353, endPoint y: 68, distance: 78.0
click at [353, 68] on div "Leopold Lerach Investment Manager at Project A Ventures No Reviews Yet" at bounding box center [402, 59] width 471 height 101
copy span "Investment Manager"
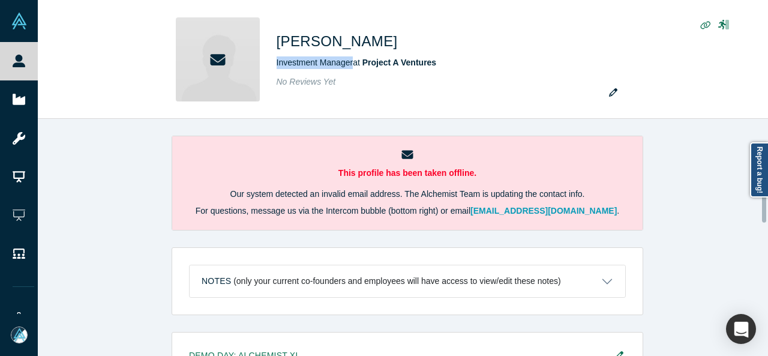
scroll to position [450, 0]
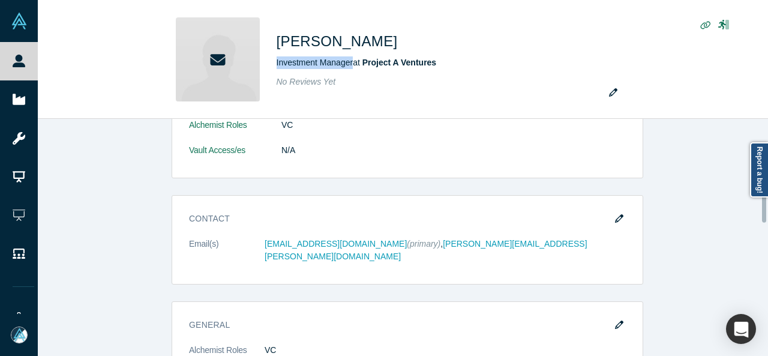
click at [765, 205] on div at bounding box center [765, 237] width 4 height 235
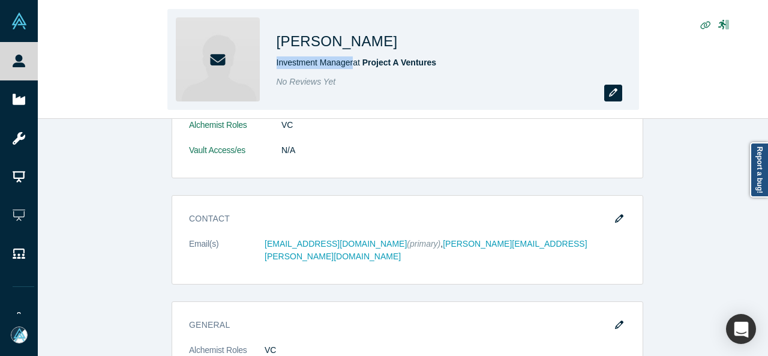
click at [614, 98] on button "button" at bounding box center [613, 93] width 18 height 17
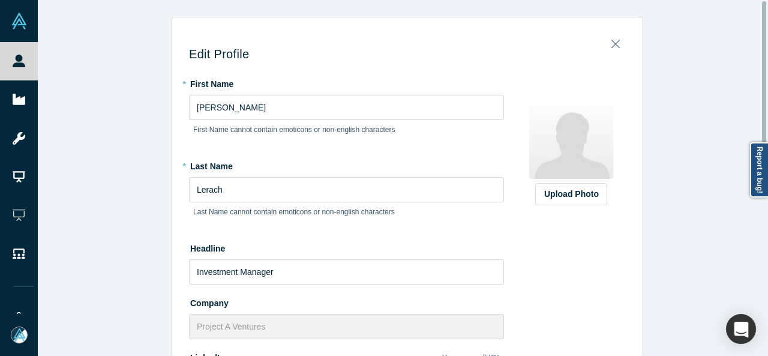
scroll to position [344, 0]
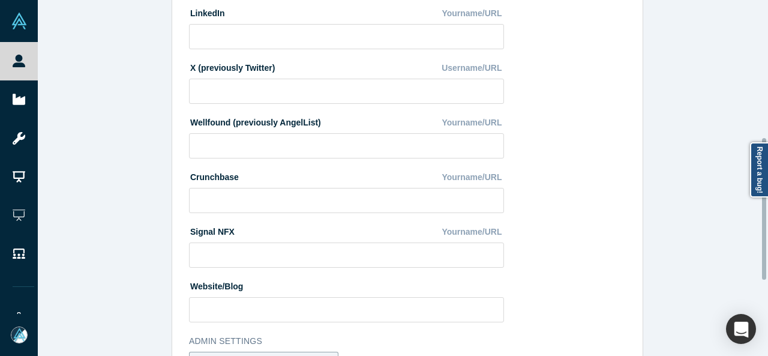
click at [763, 209] on div at bounding box center [765, 177] width 4 height 353
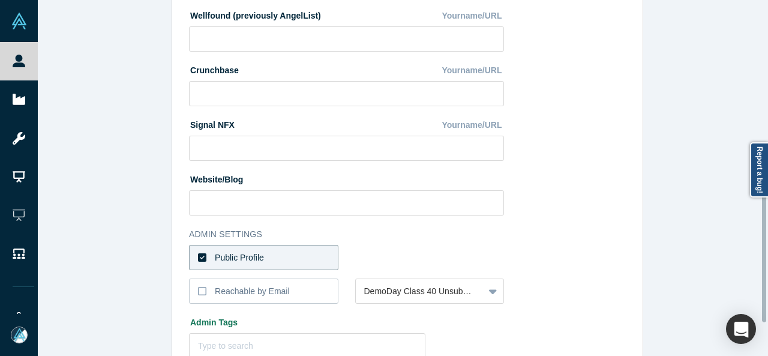
scroll to position [455, 0]
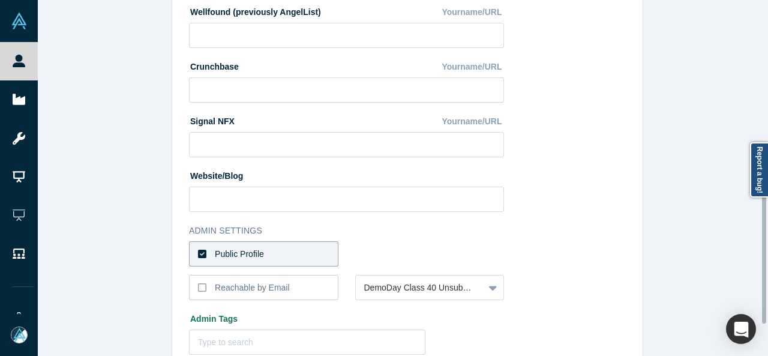
drag, startPoint x: 763, startPoint y: 209, endPoint x: 759, endPoint y: 253, distance: 44.0
click at [759, 253] on div "Edit Profile * First Name Leopold First Name cannot contain emoticons or non-en…" at bounding box center [403, 178] width 730 height 356
click at [248, 285] on div "Reachable by Email" at bounding box center [252, 287] width 75 height 13
click at [0, 0] on input "Reachable by Email" at bounding box center [0, 0] width 0 height 0
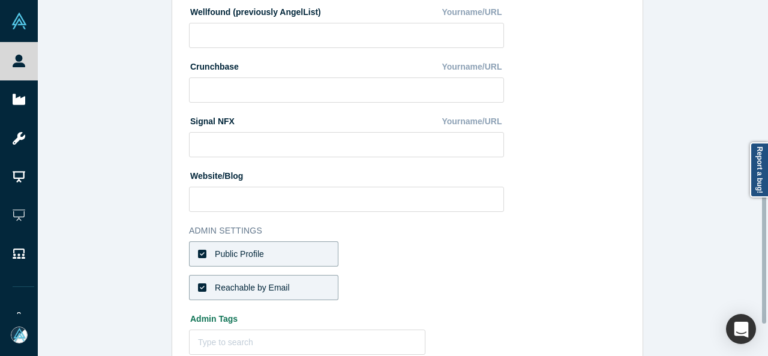
scroll to position [533, 0]
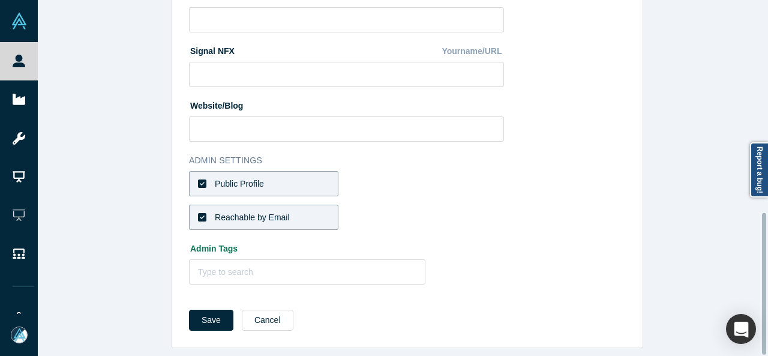
drag, startPoint x: 762, startPoint y: 238, endPoint x: 761, endPoint y: 274, distance: 36.0
click at [761, 274] on div "Edit Profile * First Name Leopold First Name cannot contain emoticons or non-en…" at bounding box center [403, 178] width 730 height 356
click at [217, 317] on button "Save" at bounding box center [211, 320] width 44 height 21
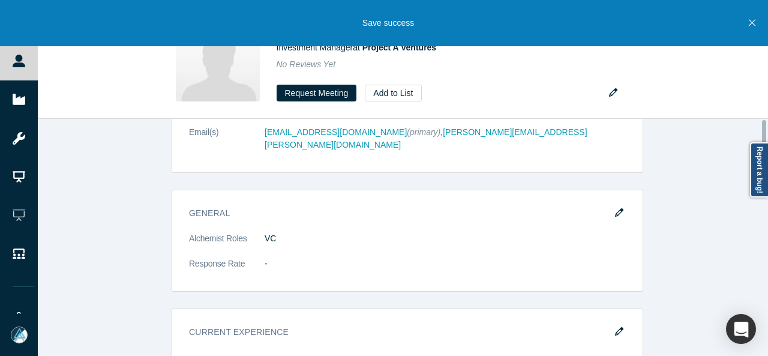
scroll to position [0, 0]
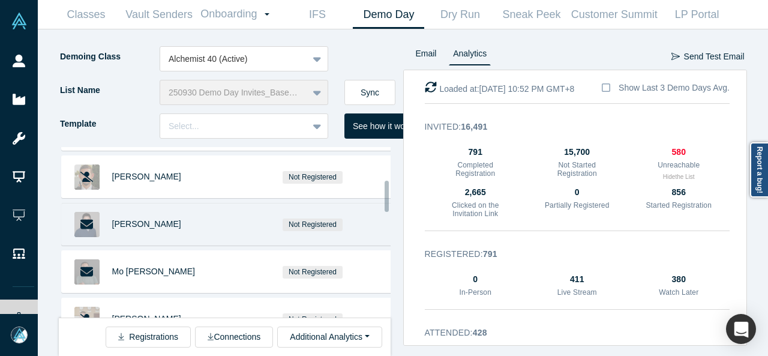
scroll to position [188, 0]
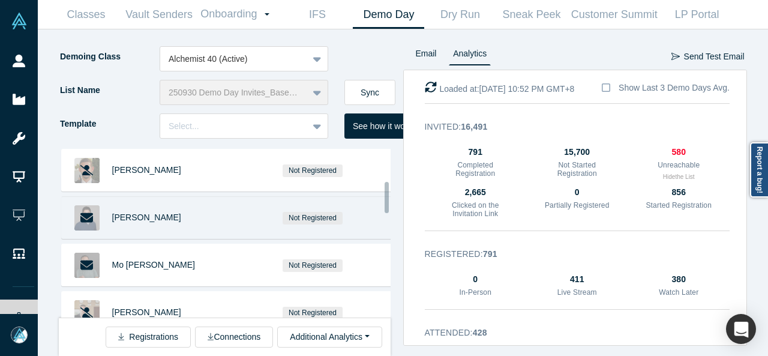
drag, startPoint x: 386, startPoint y: 167, endPoint x: 383, endPoint y: 201, distance: 33.8
click at [383, 201] on div "Leopold Lerach Not Registered Jay Judkowitz Not Registered Tim Singer Not Regis…" at bounding box center [225, 232] width 332 height 170
click at [148, 214] on span "Andrew Green" at bounding box center [146, 217] width 69 height 10
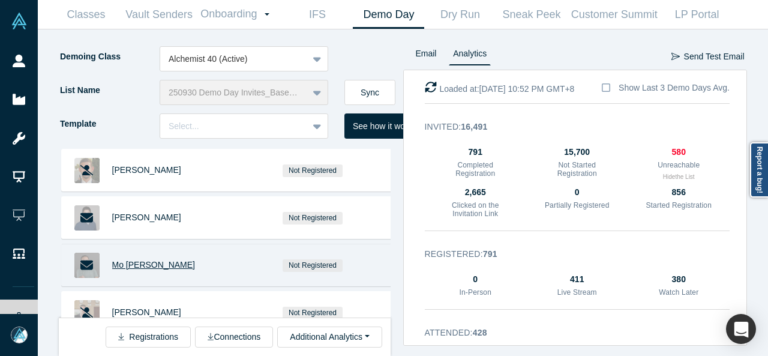
click at [139, 262] on span "Mo [PERSON_NAME]" at bounding box center [153, 265] width 83 height 10
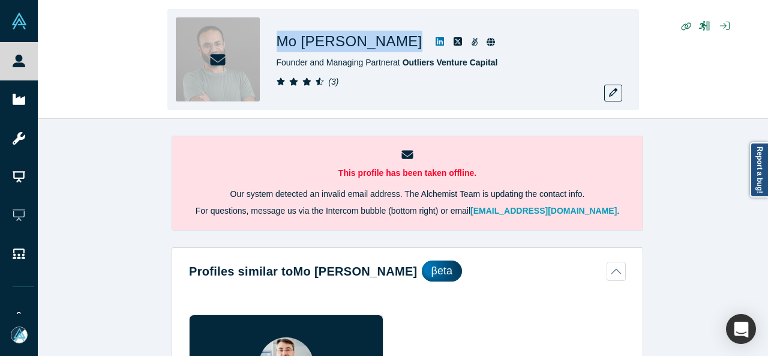
drag, startPoint x: 274, startPoint y: 37, endPoint x: 393, endPoint y: 37, distance: 118.8
click at [393, 37] on div "[PERSON_NAME] Founder and Managing Partner at Outliers Venture Capital ( 3 )" at bounding box center [402, 59] width 471 height 101
copy div "Mo [PERSON_NAME]"
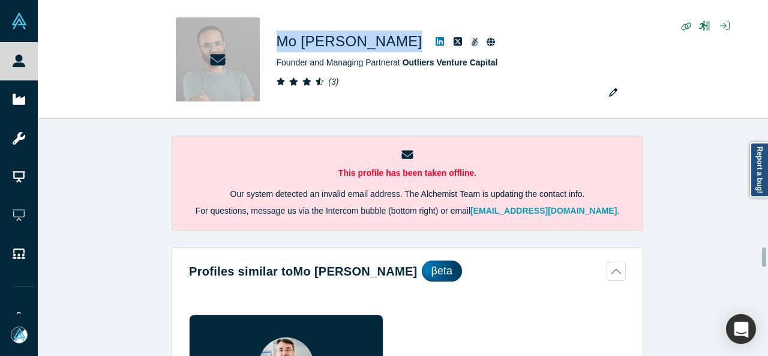
scroll to position [1608, 0]
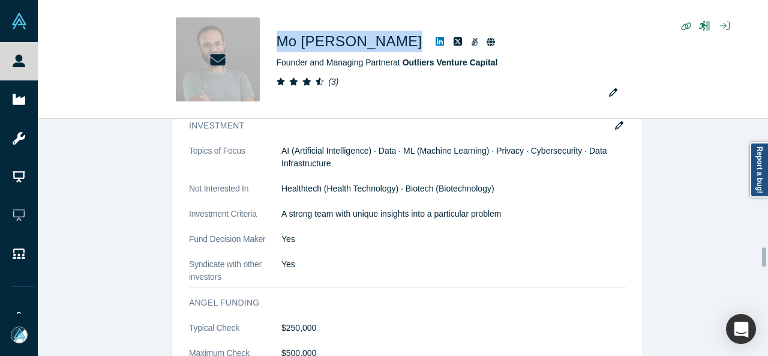
click at [764, 257] on div at bounding box center [765, 237] width 4 height 235
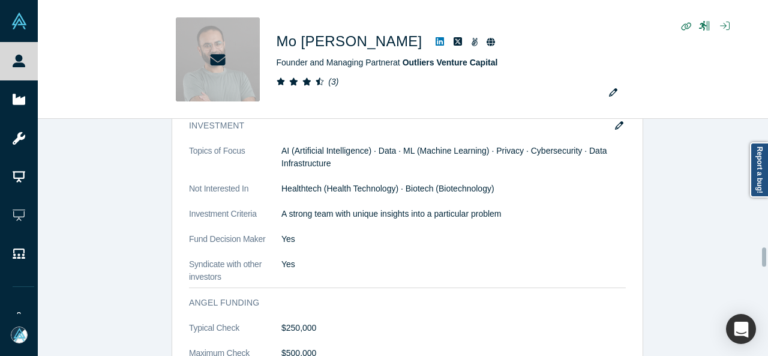
click at [764, 257] on div at bounding box center [764, 256] width 4 height 19
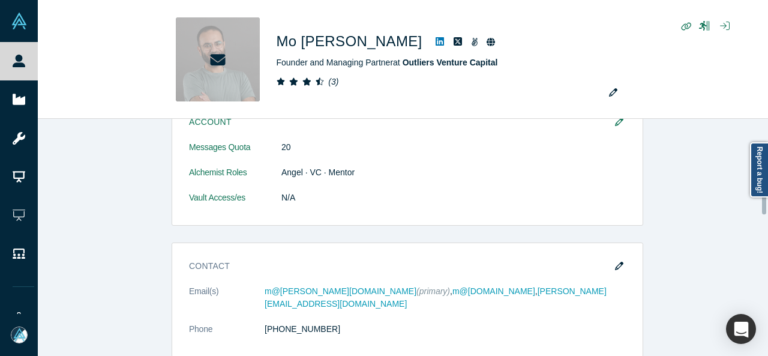
scroll to position [979, 0]
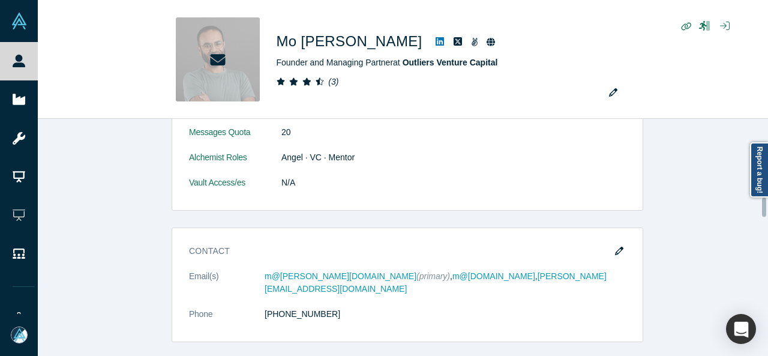
drag, startPoint x: 764, startPoint y: 257, endPoint x: 760, endPoint y: 207, distance: 50.0
click at [760, 207] on div "This profile has been taken offline. Our system detected an invalid email addre…" at bounding box center [403, 237] width 730 height 237
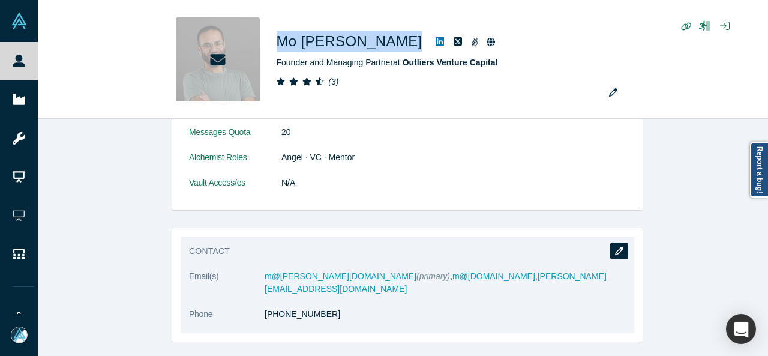
click at [618, 250] on button "button" at bounding box center [619, 250] width 18 height 17
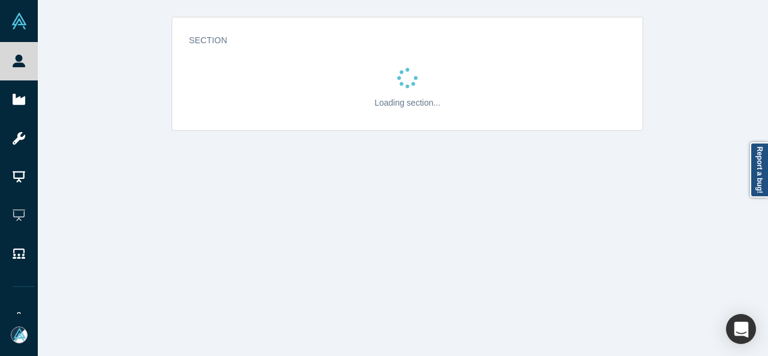
scroll to position [0, 0]
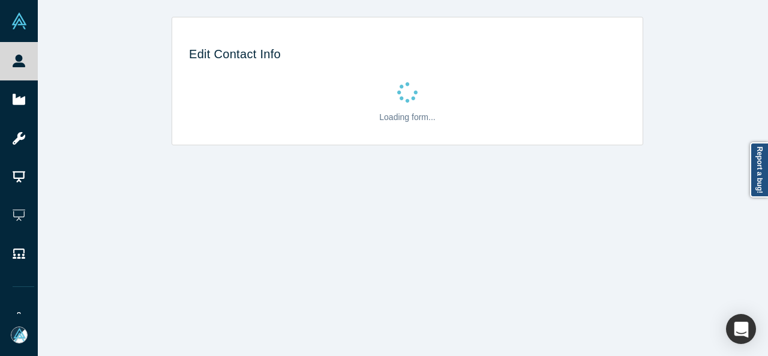
select select "US"
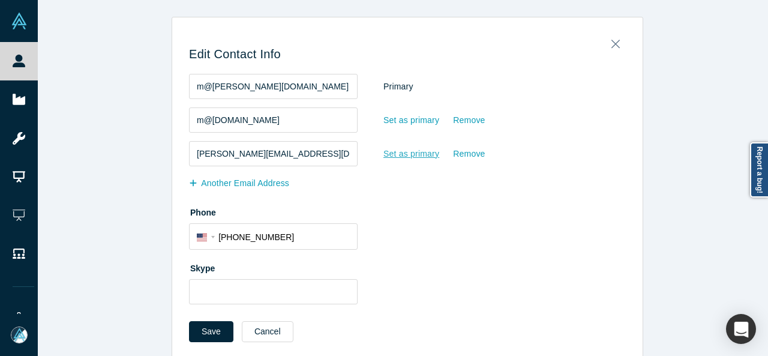
click at [419, 151] on div "Set as primary" at bounding box center [411, 153] width 57 height 21
click at [0, 0] on input "Set as primary" at bounding box center [0, 0] width 0 height 0
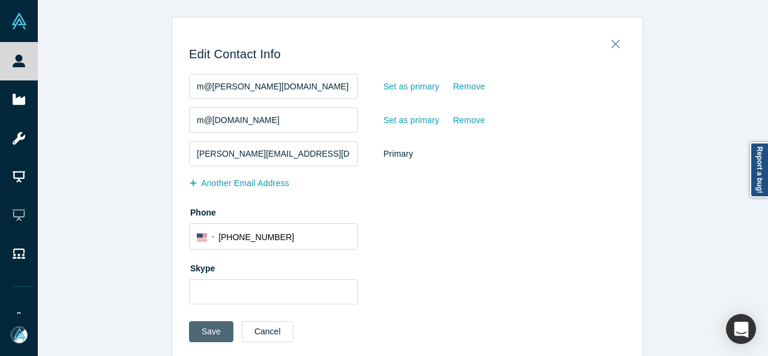
click at [217, 327] on button "Save" at bounding box center [211, 331] width 44 height 21
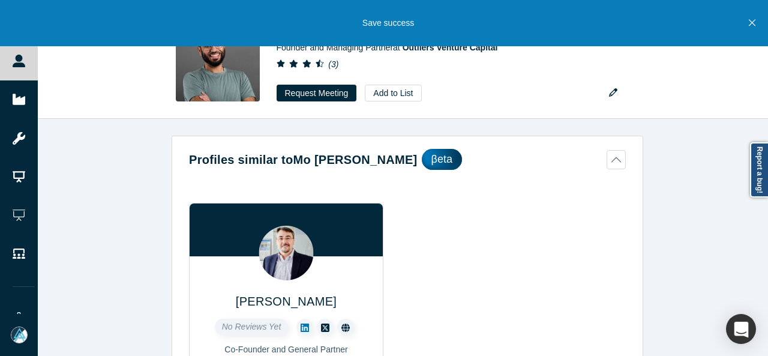
click at [749, 24] on icon "Close" at bounding box center [752, 22] width 7 height 11
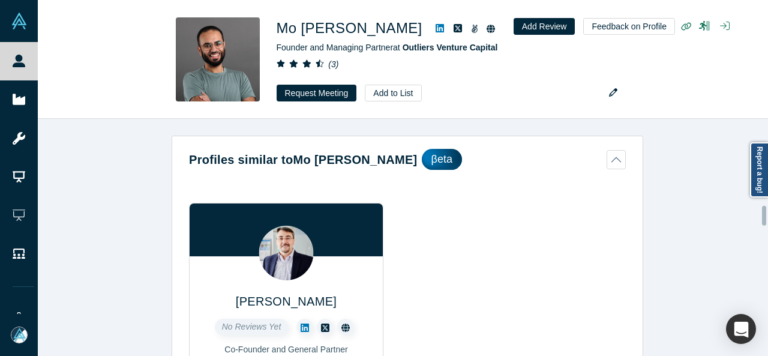
scroll to position [1042, 0]
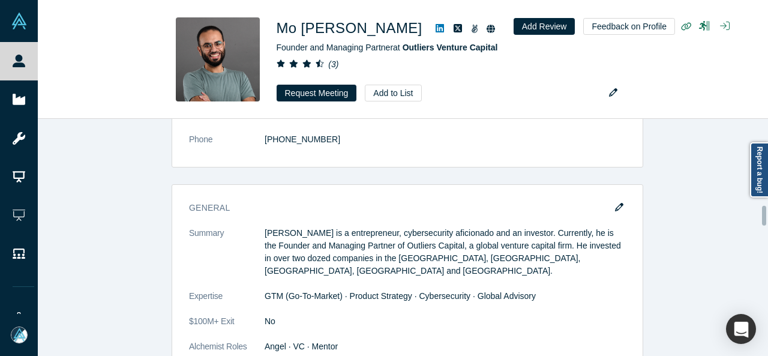
click at [764, 215] on div at bounding box center [765, 237] width 4 height 235
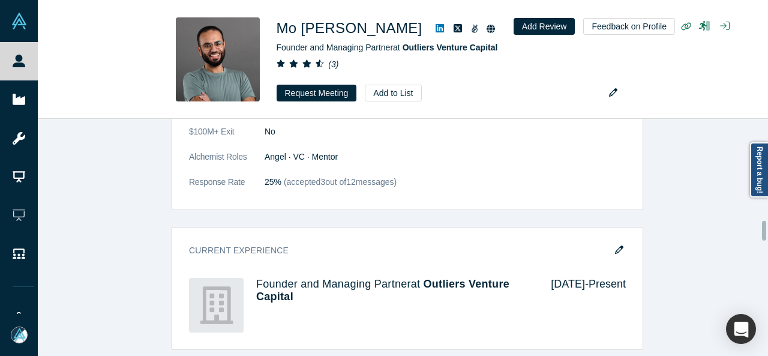
scroll to position [1261, 0]
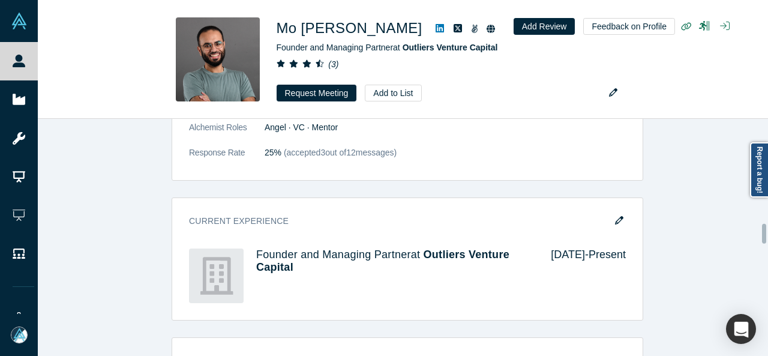
drag, startPoint x: 764, startPoint y: 215, endPoint x: 765, endPoint y: 233, distance: 18.0
click at [765, 233] on div at bounding box center [764, 234] width 4 height 20
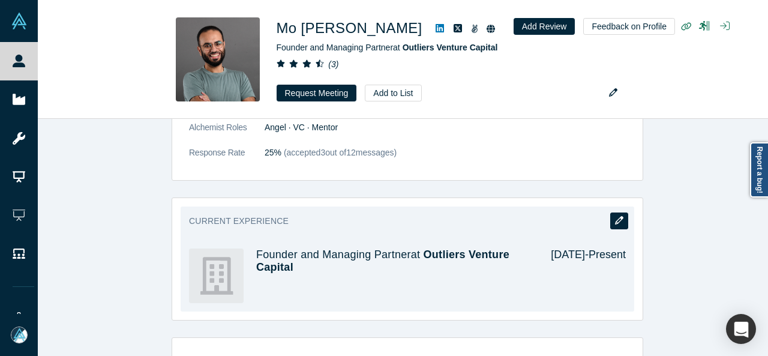
click at [610, 212] on button "button" at bounding box center [619, 220] width 18 height 17
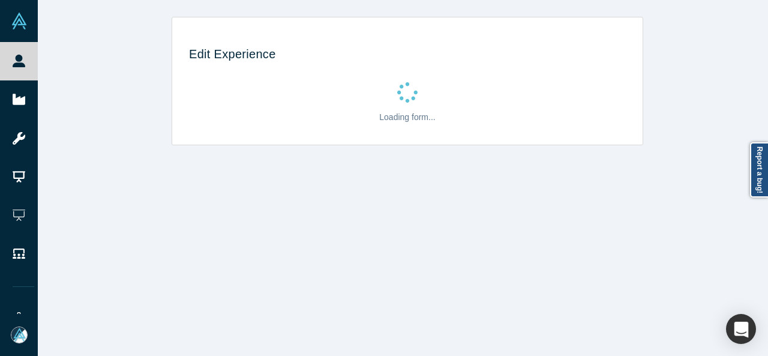
scroll to position [0, 0]
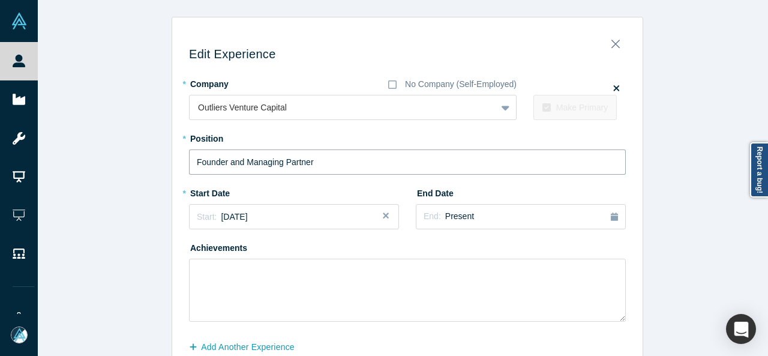
click at [358, 163] on input "Founder and Managing Partner" at bounding box center [407, 161] width 437 height 25
paste input "& General"
type input "Founder & General Partner"
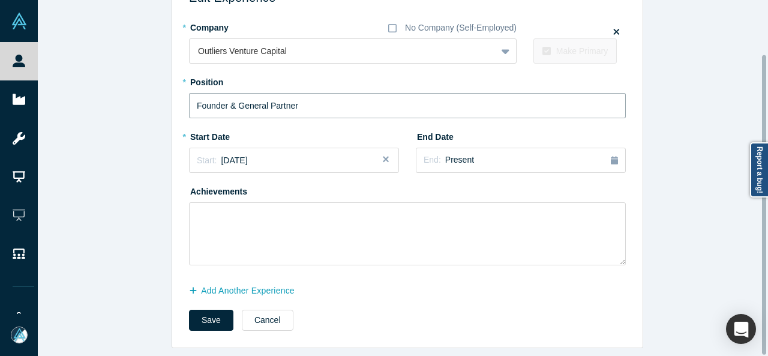
click at [764, 213] on div at bounding box center [765, 177] width 4 height 353
click at [189, 318] on button "Save" at bounding box center [211, 320] width 44 height 21
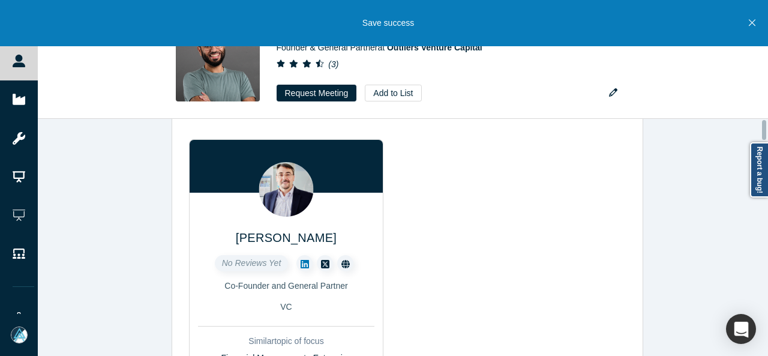
scroll to position [0, 0]
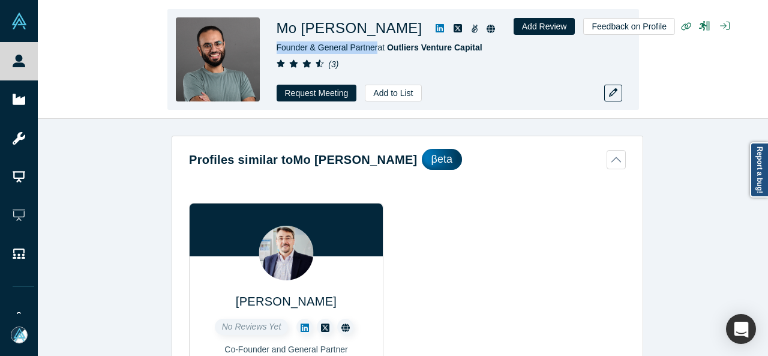
drag, startPoint x: 273, startPoint y: 51, endPoint x: 377, endPoint y: 51, distance: 103.8
click at [377, 51] on div "Mo Almeshekah Founder & General Partner at Outliers Venture Capital ( 3 ) Reque…" at bounding box center [402, 59] width 471 height 101
copy span "Founder & General Partner"
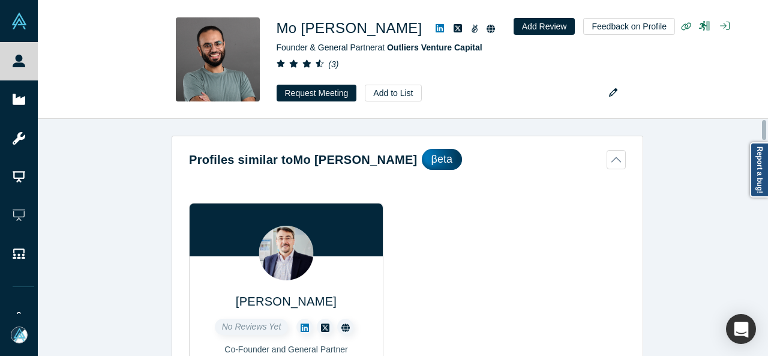
click at [767, 206] on div "Profiles similar to Mo Almeshekah βeta Robert Antoniades No Reviews Yet Co-Foun…" at bounding box center [407, 242] width 739 height 246
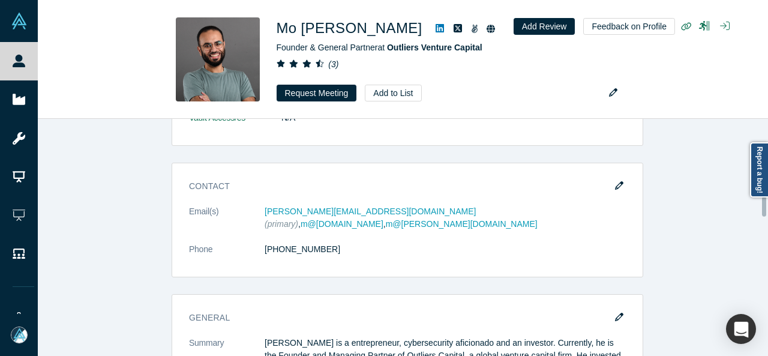
click at [766, 206] on div at bounding box center [765, 237] width 4 height 235
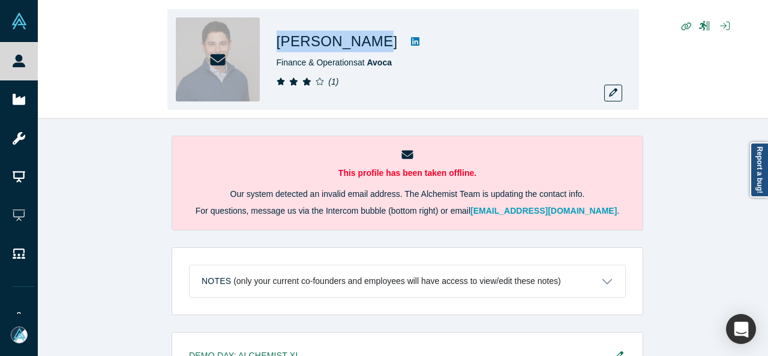
drag, startPoint x: 0, startPoint y: 0, endPoint x: 368, endPoint y: 52, distance: 372.0
click at [368, 52] on div "[PERSON_NAME] Finance & Operations at [GEOGRAPHIC_DATA] ( 1 )" at bounding box center [402, 59] width 471 height 101
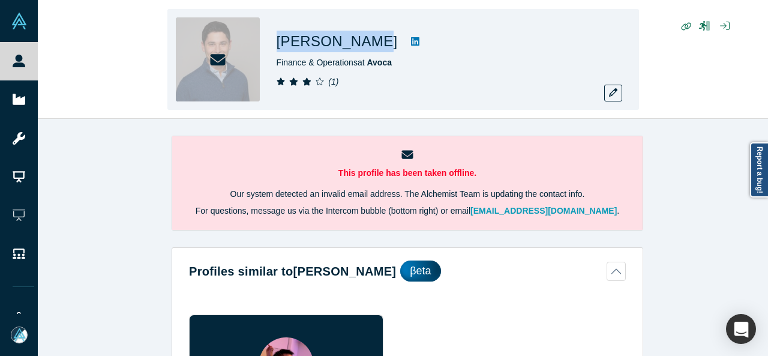
copy h1 "[PERSON_NAME]"
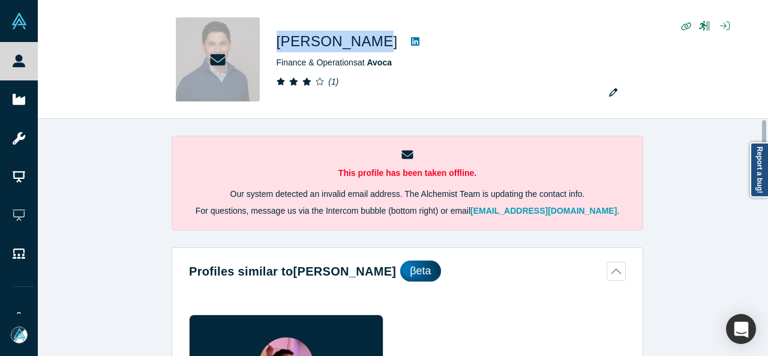
scroll to position [690, 0]
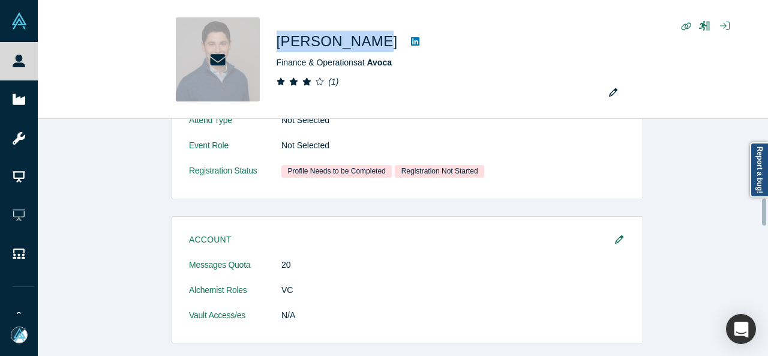
click at [763, 212] on div at bounding box center [765, 237] width 4 height 235
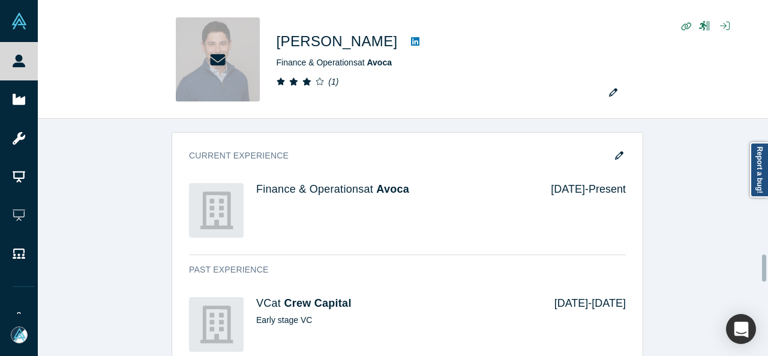
scroll to position [1186, 0]
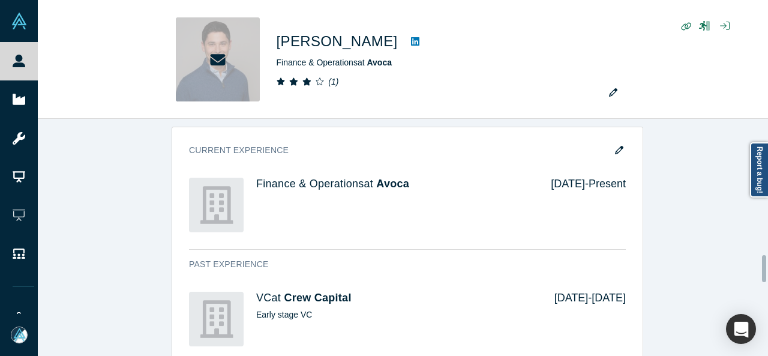
drag, startPoint x: 763, startPoint y: 212, endPoint x: 759, endPoint y: 268, distance: 56.5
click at [759, 268] on div "This profile has been taken offline. Our system detected an invalid email addre…" at bounding box center [403, 237] width 730 height 237
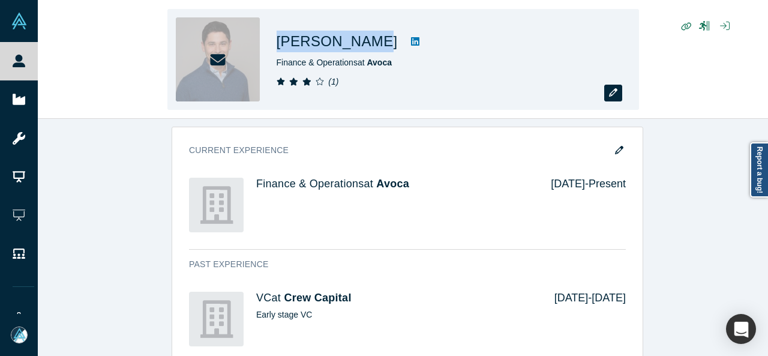
click at [615, 97] on icon "button" at bounding box center [613, 92] width 8 height 8
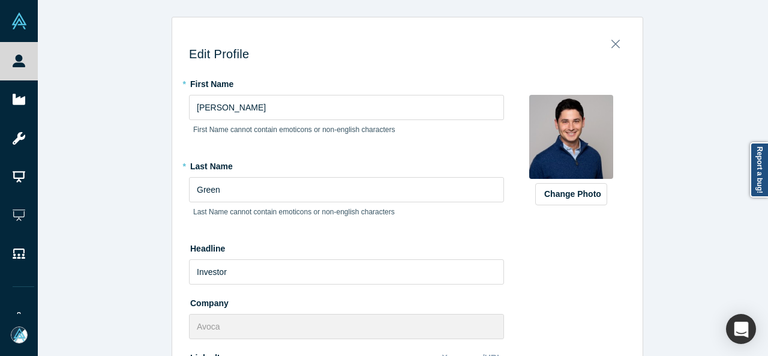
scroll to position [400, 0]
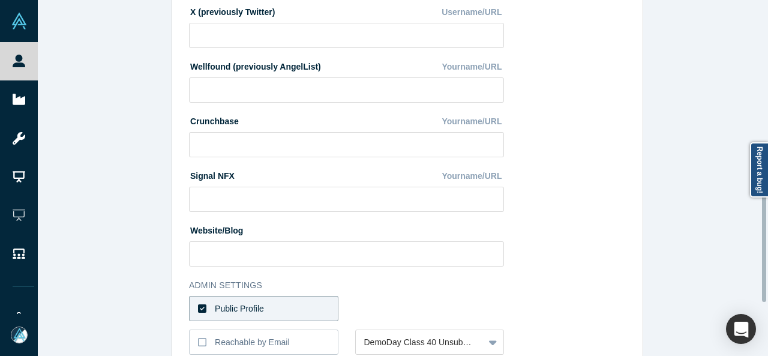
click at [764, 231] on div at bounding box center [765, 177] width 4 height 353
click at [235, 340] on div "Reachable by Email" at bounding box center [252, 342] width 75 height 13
click at [0, 0] on input "Reachable by Email" at bounding box center [0, 0] width 0 height 0
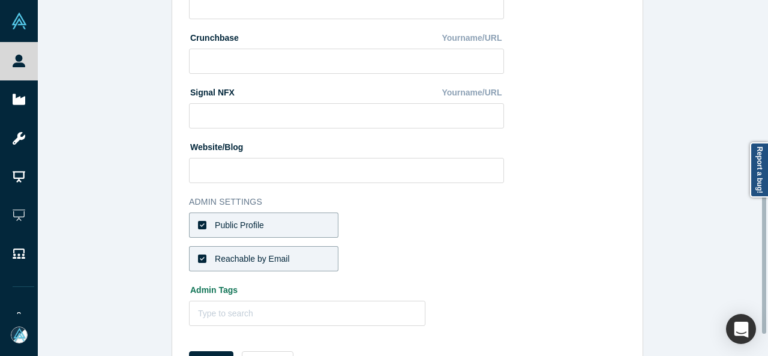
scroll to position [480, 0]
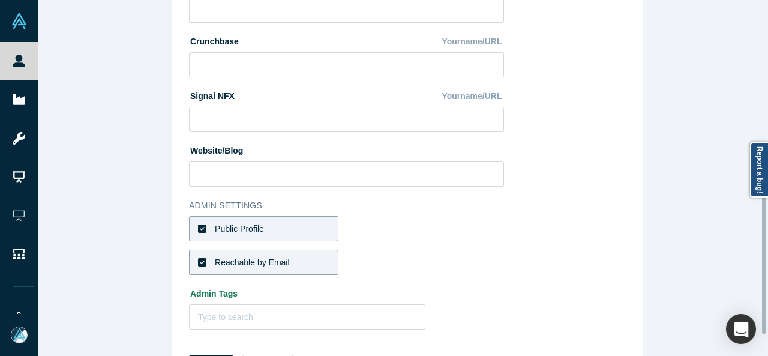
drag, startPoint x: 762, startPoint y: 292, endPoint x: 764, endPoint y: 323, distance: 31.8
click at [764, 323] on div at bounding box center [764, 263] width 4 height 142
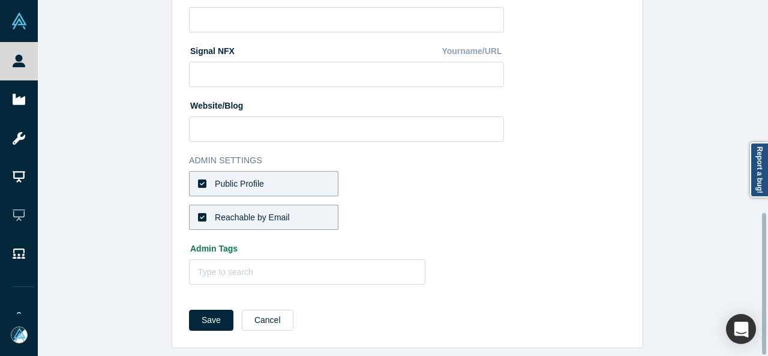
click at [764, 339] on div at bounding box center [765, 177] width 4 height 353
drag, startPoint x: 216, startPoint y: 310, endPoint x: 194, endPoint y: 308, distance: 22.3
click at [194, 310] on button "Save" at bounding box center [211, 320] width 44 height 21
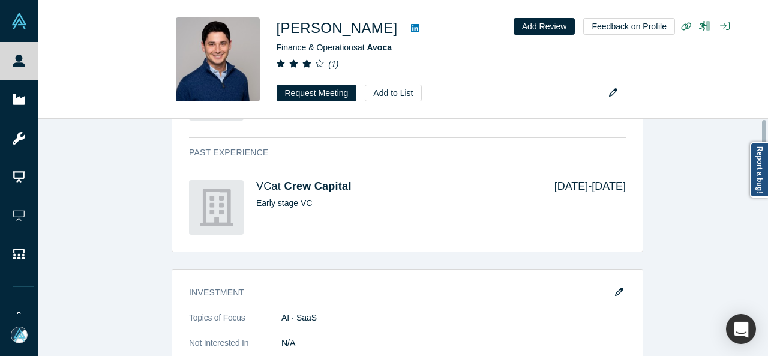
scroll to position [0, 0]
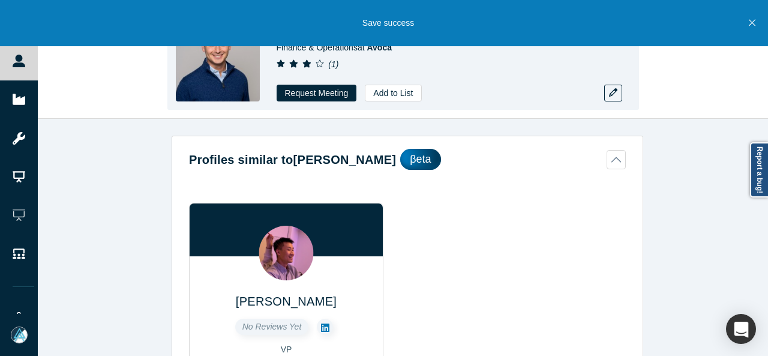
drag, startPoint x: 167, startPoint y: 0, endPoint x: 415, endPoint y: 58, distance: 255.1
click at [415, 58] on div "Andrew Green Finance & Operations at Avoca ( 1 ) Request Meeting Add to List" at bounding box center [445, 59] width 336 height 84
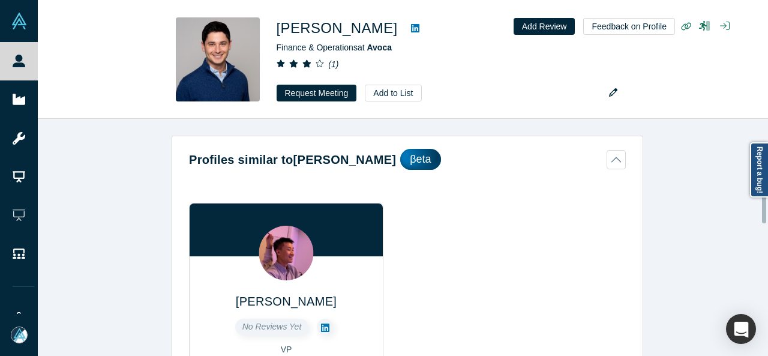
scroll to position [623, 0]
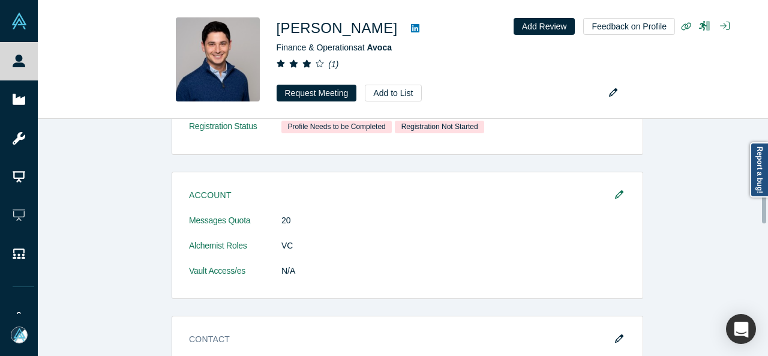
click at [765, 209] on div at bounding box center [765, 237] width 4 height 235
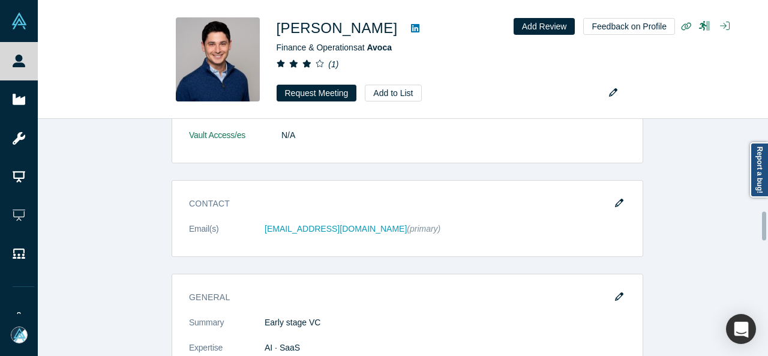
scroll to position [738, 0]
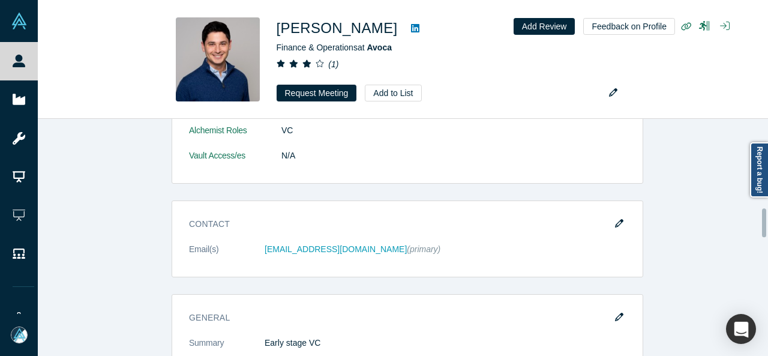
drag, startPoint x: 765, startPoint y: 209, endPoint x: 763, endPoint y: 223, distance: 14.0
click at [763, 223] on div at bounding box center [764, 222] width 4 height 29
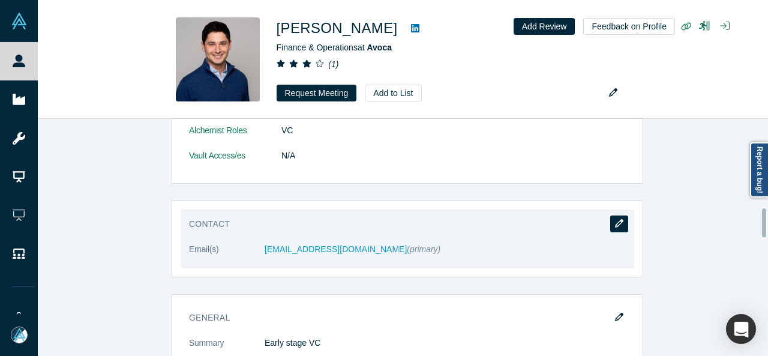
click at [618, 219] on icon "button" at bounding box center [619, 223] width 8 height 8
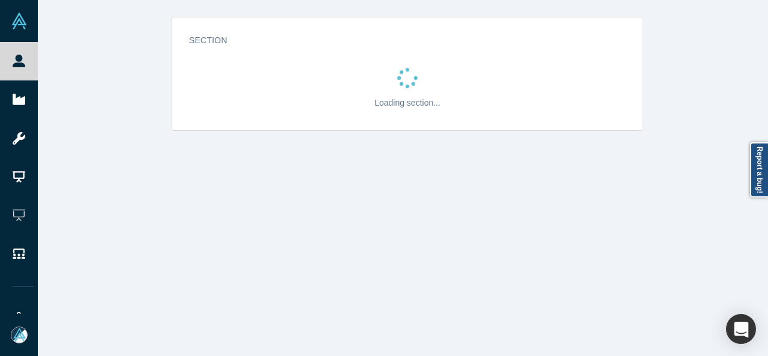
scroll to position [0, 0]
select select "US"
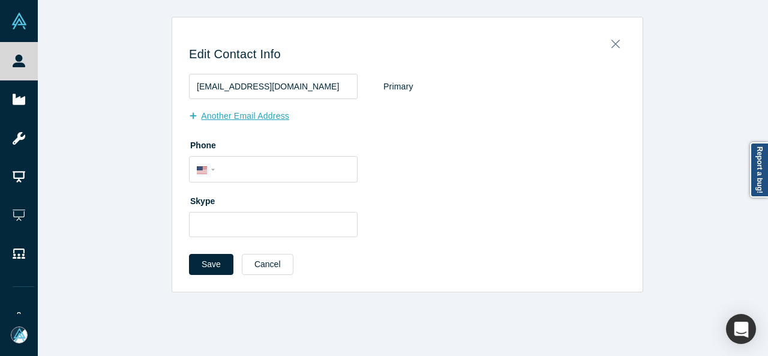
click at [230, 120] on button "Another Email Address" at bounding box center [245, 116] width 113 height 21
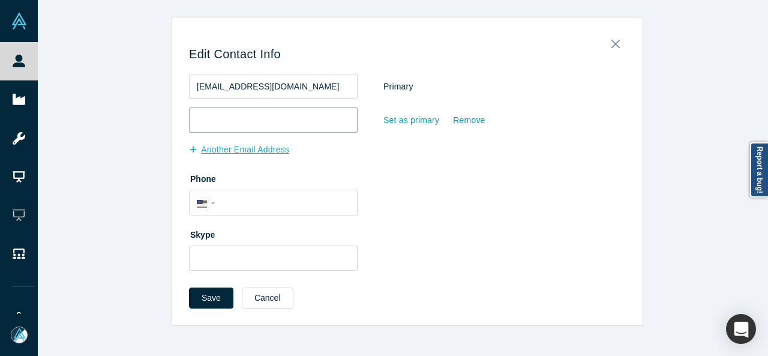
click at [230, 120] on input "email" at bounding box center [273, 119] width 169 height 25
paste input "amaxg@umich.edu"
type input "amaxg@umich.edu"
click at [210, 294] on button "Save" at bounding box center [211, 297] width 44 height 21
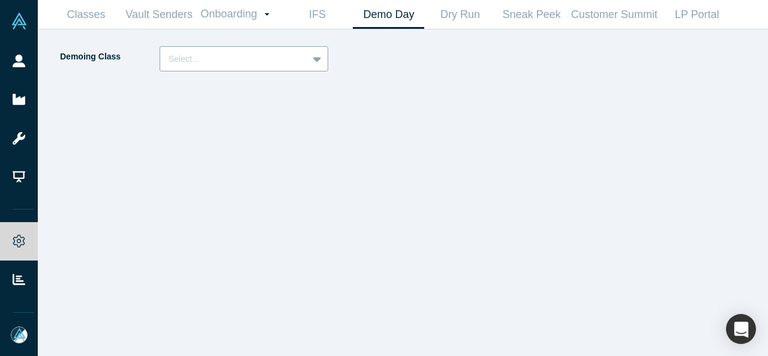
click at [270, 67] on div "Select..." at bounding box center [234, 59] width 148 height 20
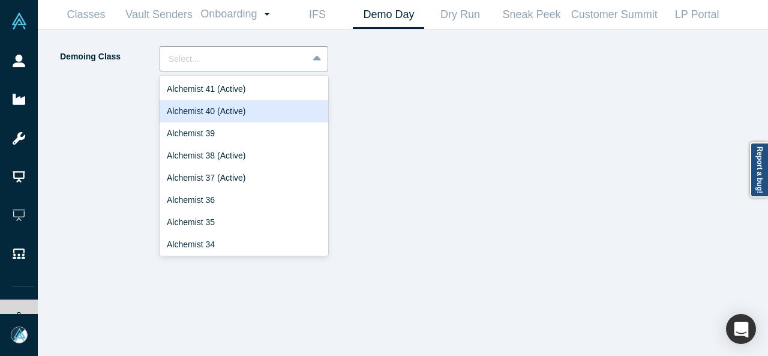
click at [249, 109] on div "Alchemist 40 (Active)" at bounding box center [244, 111] width 169 height 22
